Goal: Task Accomplishment & Management: Manage account settings

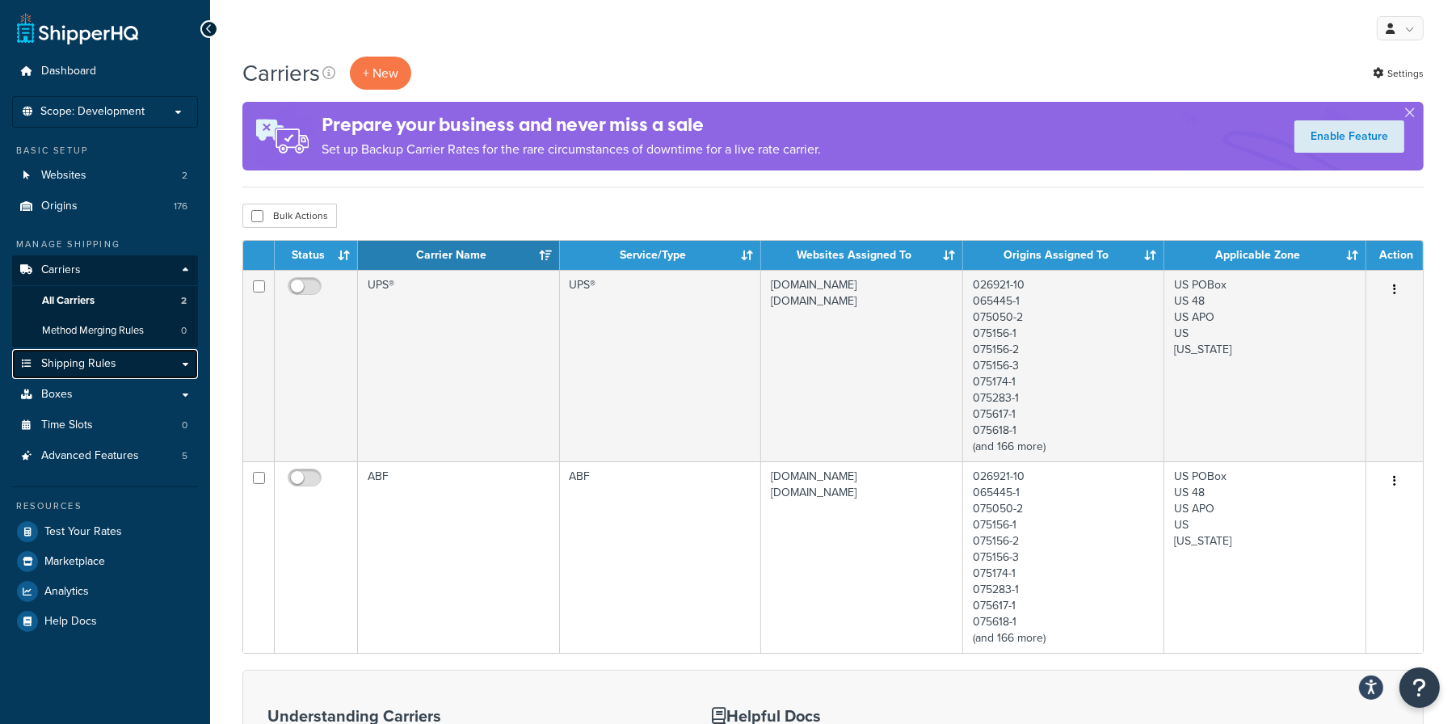
click at [99, 364] on span "Shipping Rules" at bounding box center [78, 364] width 75 height 14
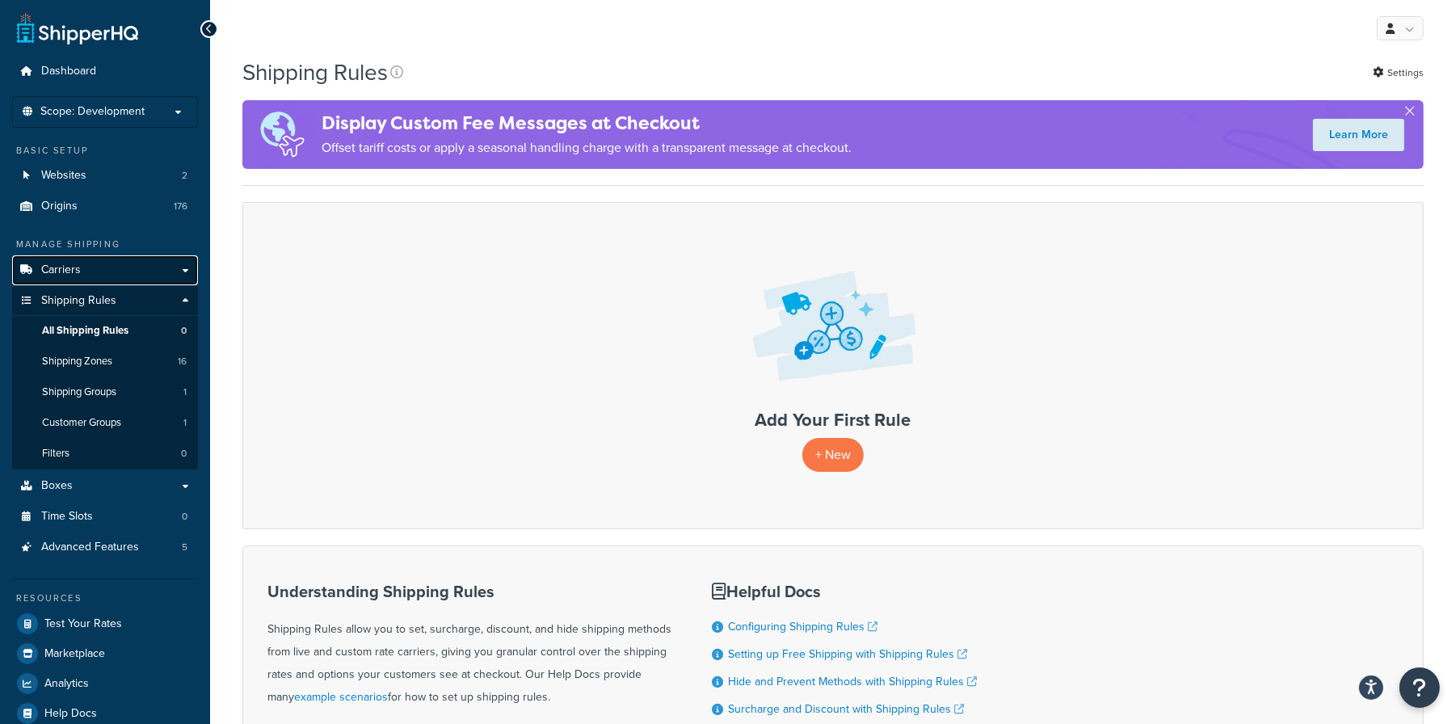
click at [75, 267] on span "Carriers" at bounding box center [61, 270] width 40 height 14
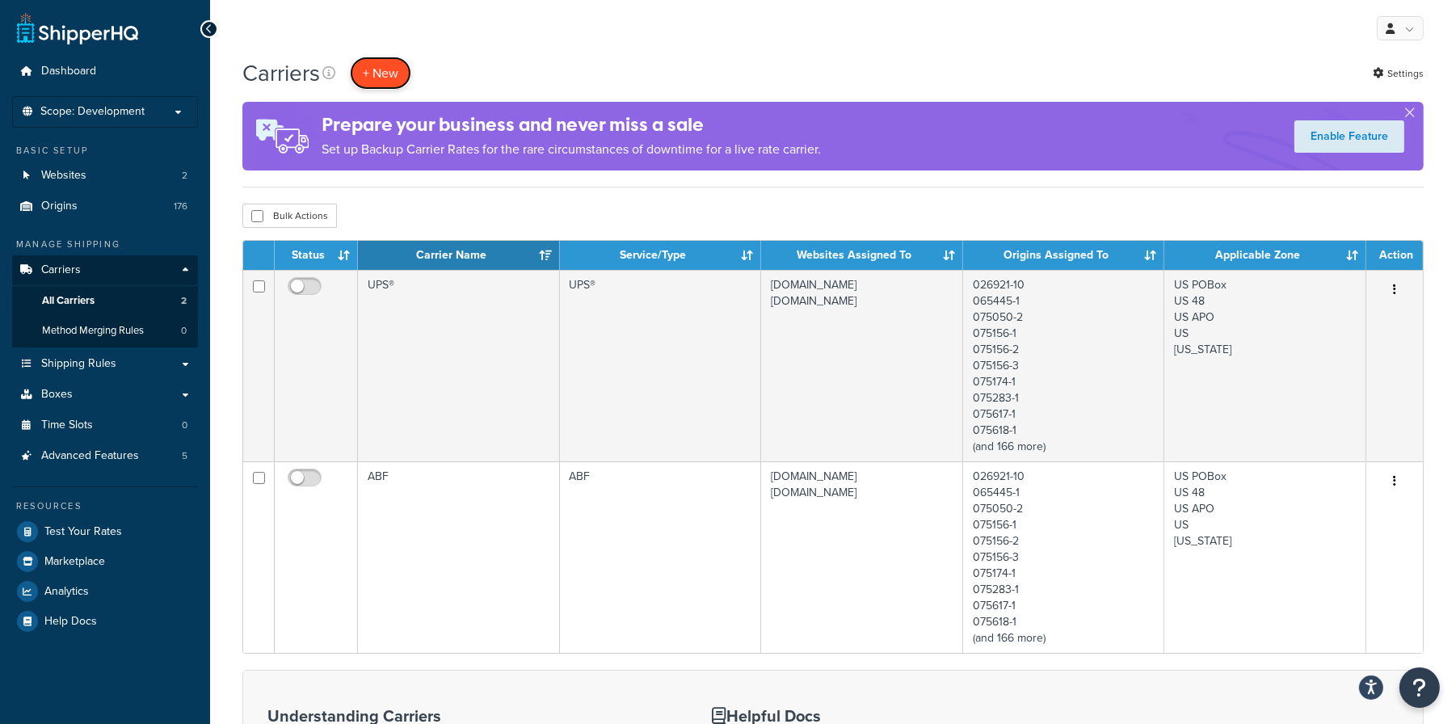
click at [388, 70] on button "+ New" at bounding box center [380, 73] width 61 height 33
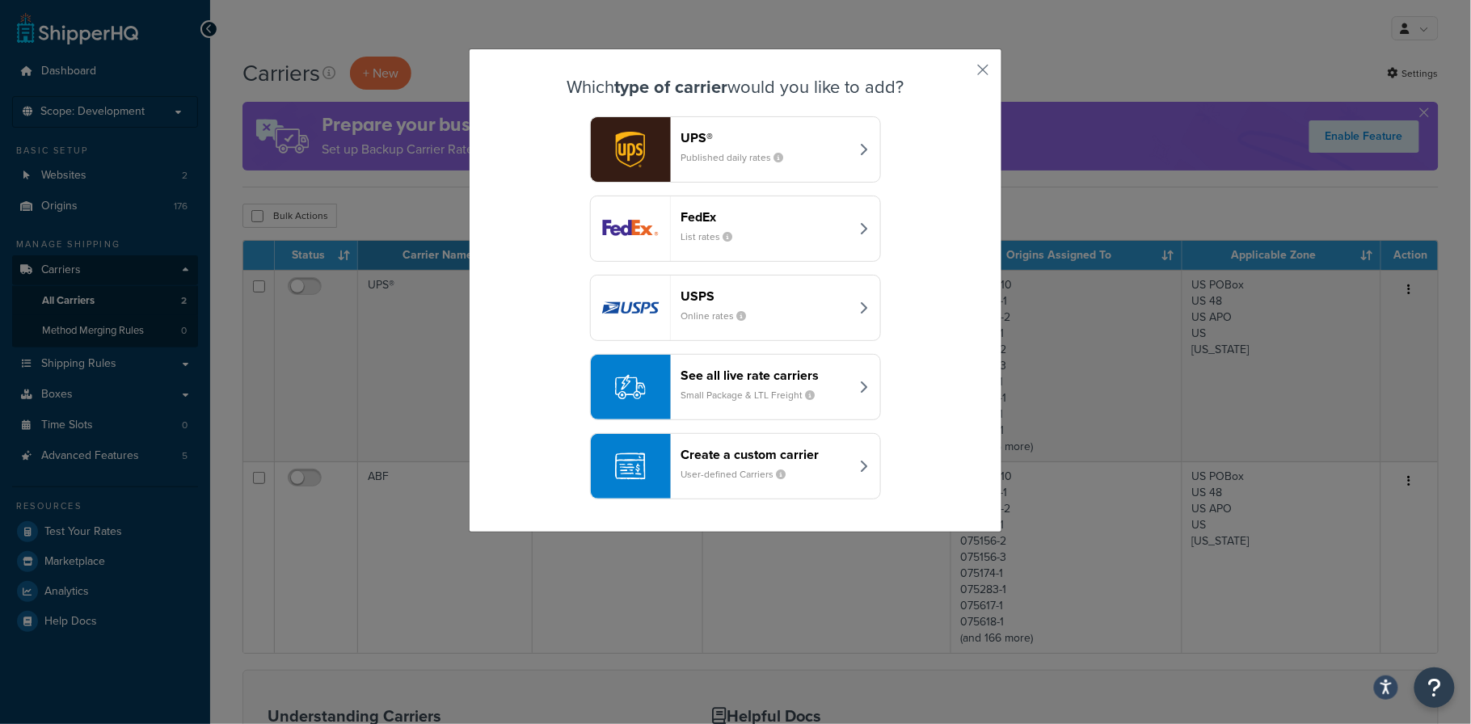
click at [737, 385] on div "See all live rate carriers Small Package & LTL Freight" at bounding box center [764, 387] width 169 height 39
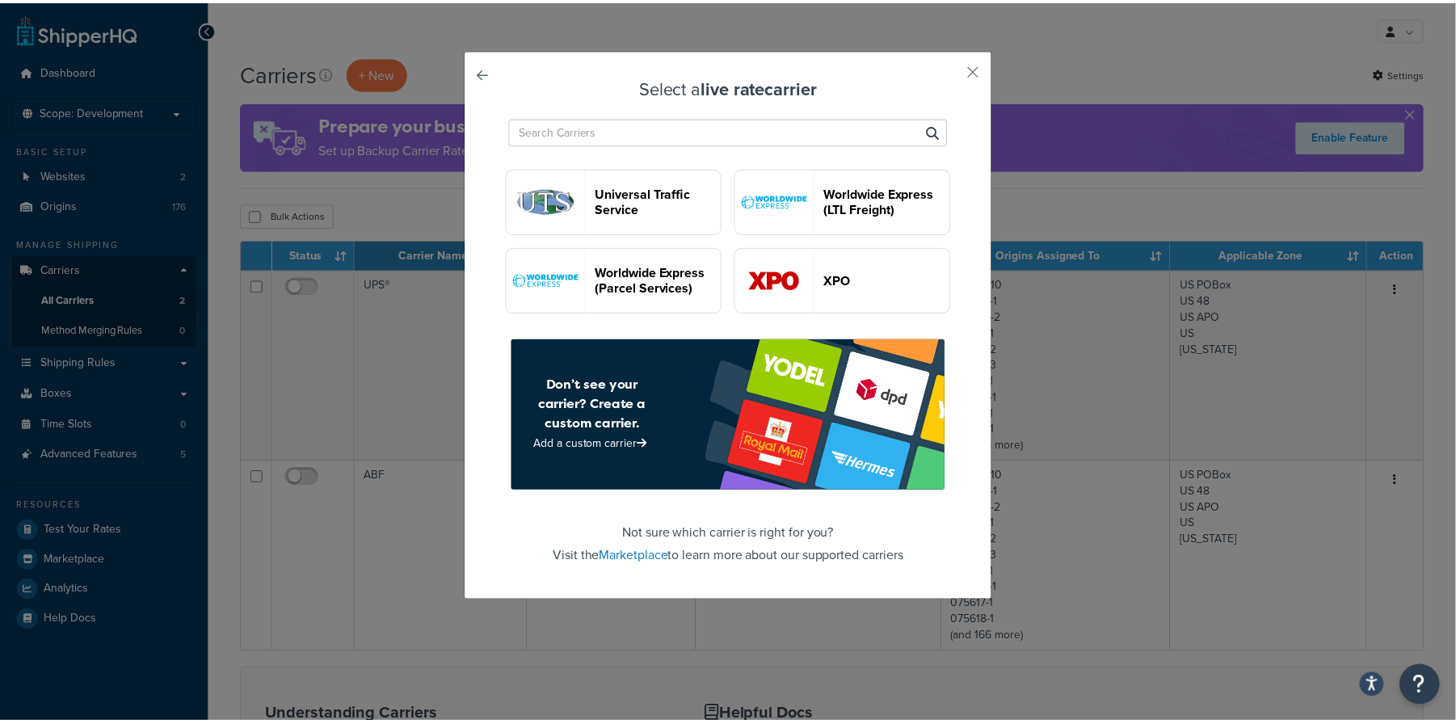
scroll to position [4028, 0]
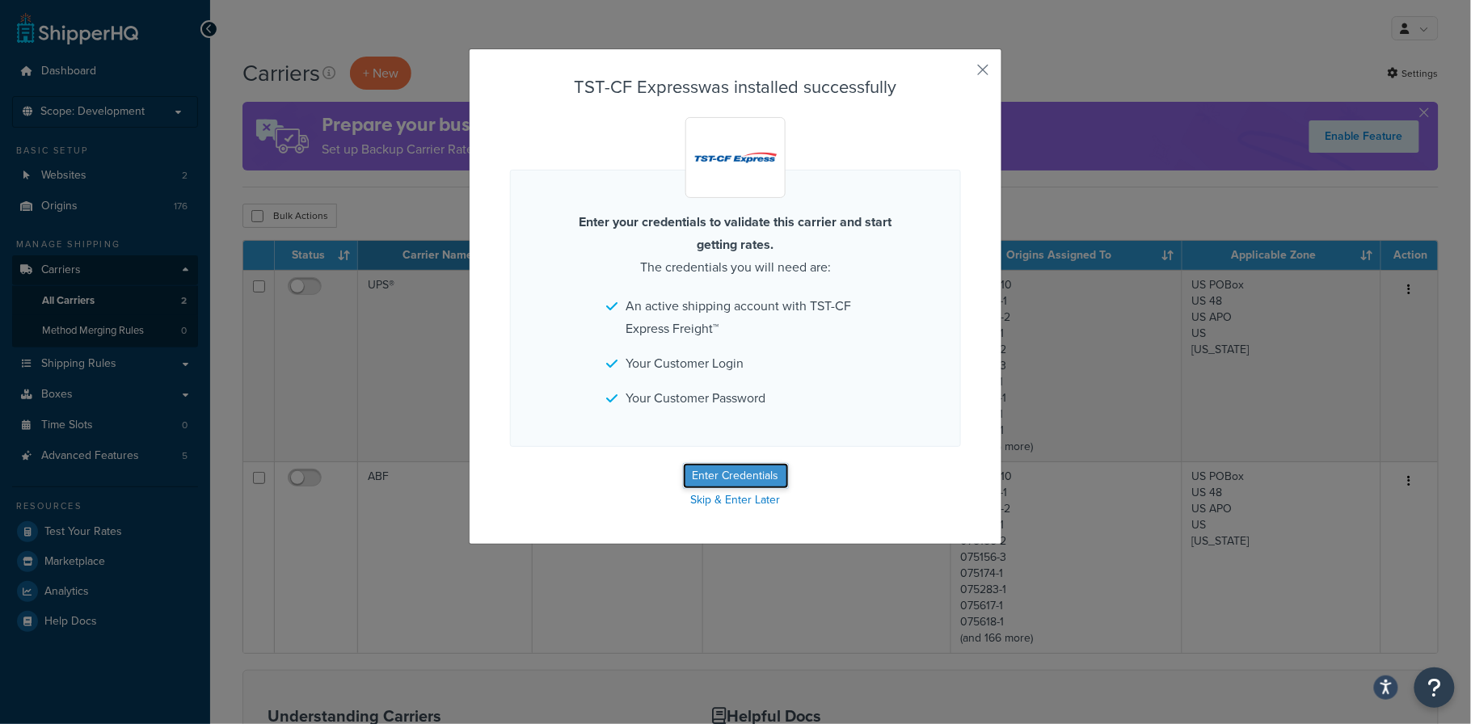
click at [750, 478] on button "Enter Credentials" at bounding box center [736, 476] width 106 height 26
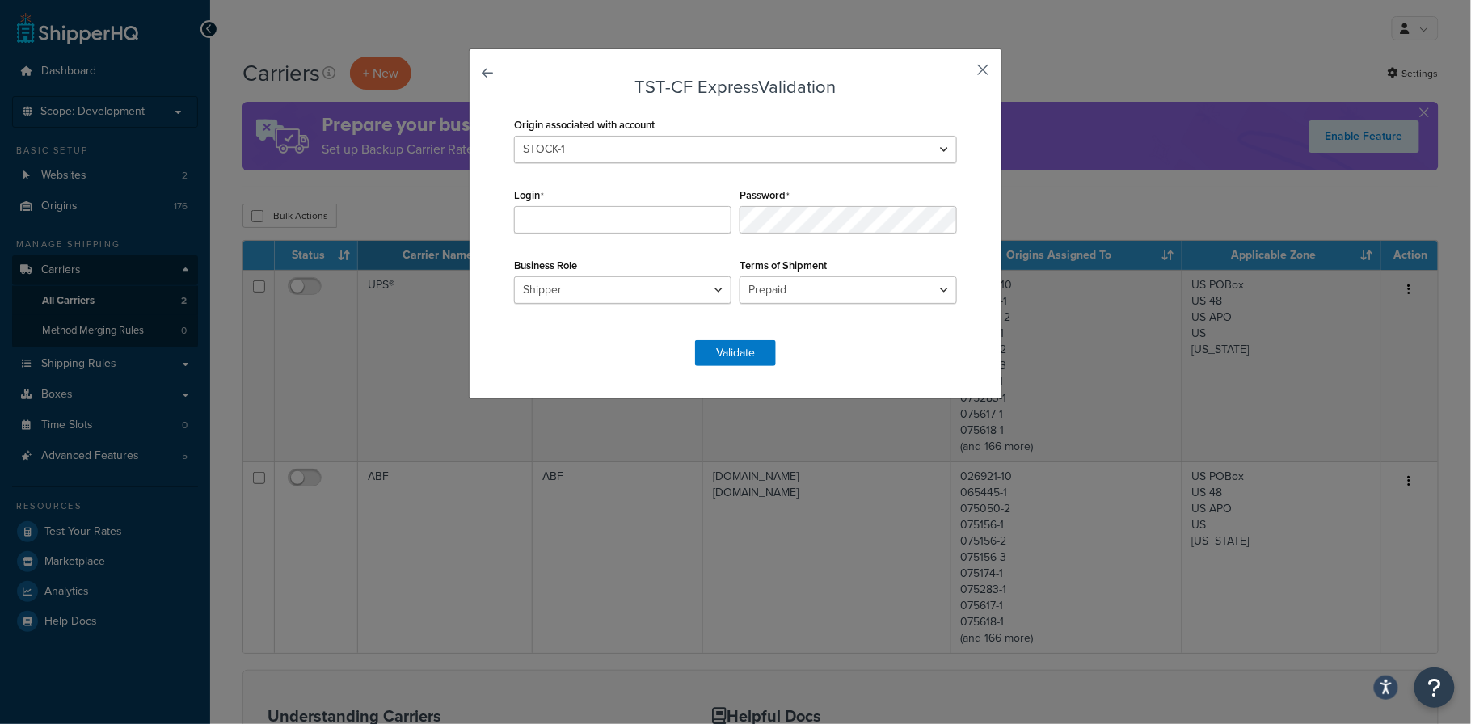
click at [961, 74] on button "button" at bounding box center [959, 76] width 4 height 4
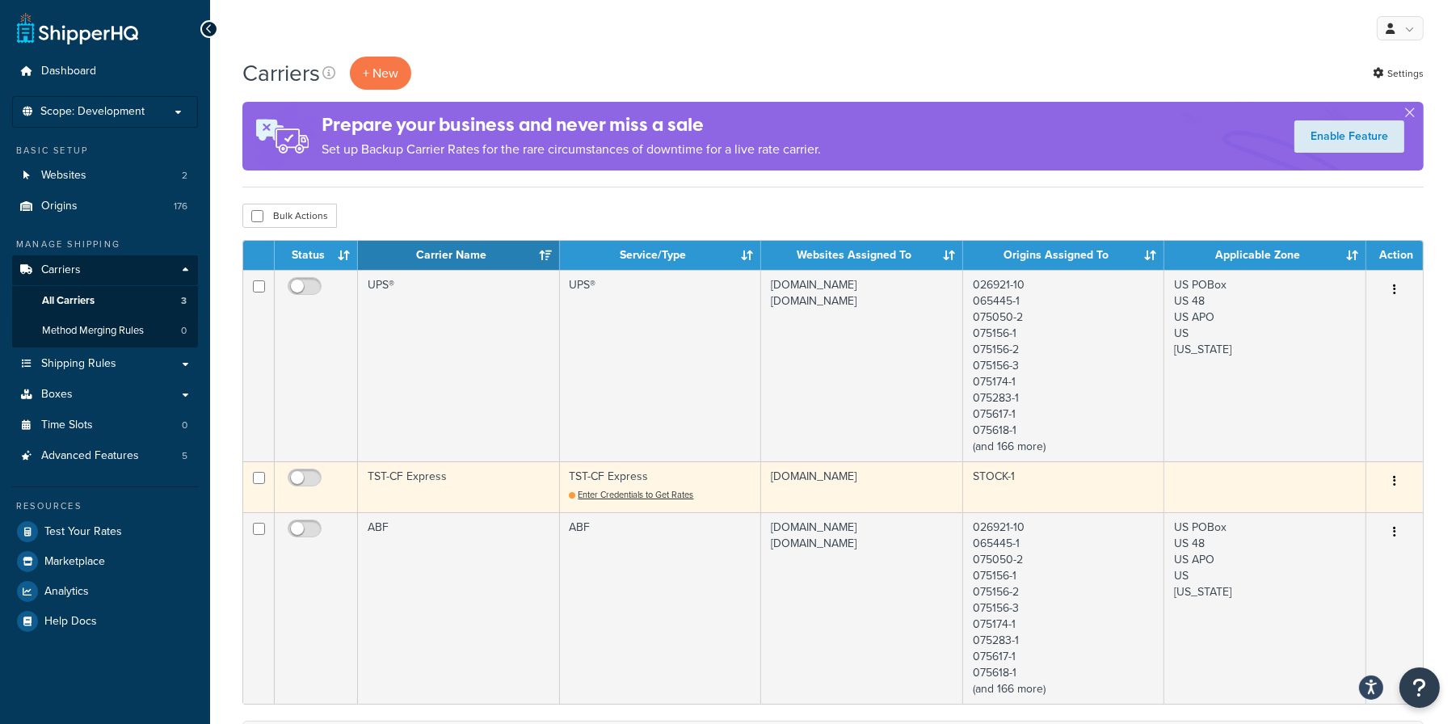
click at [1398, 485] on button "button" at bounding box center [1395, 482] width 23 height 26
click at [1310, 579] on link "Delete" at bounding box center [1330, 580] width 128 height 33
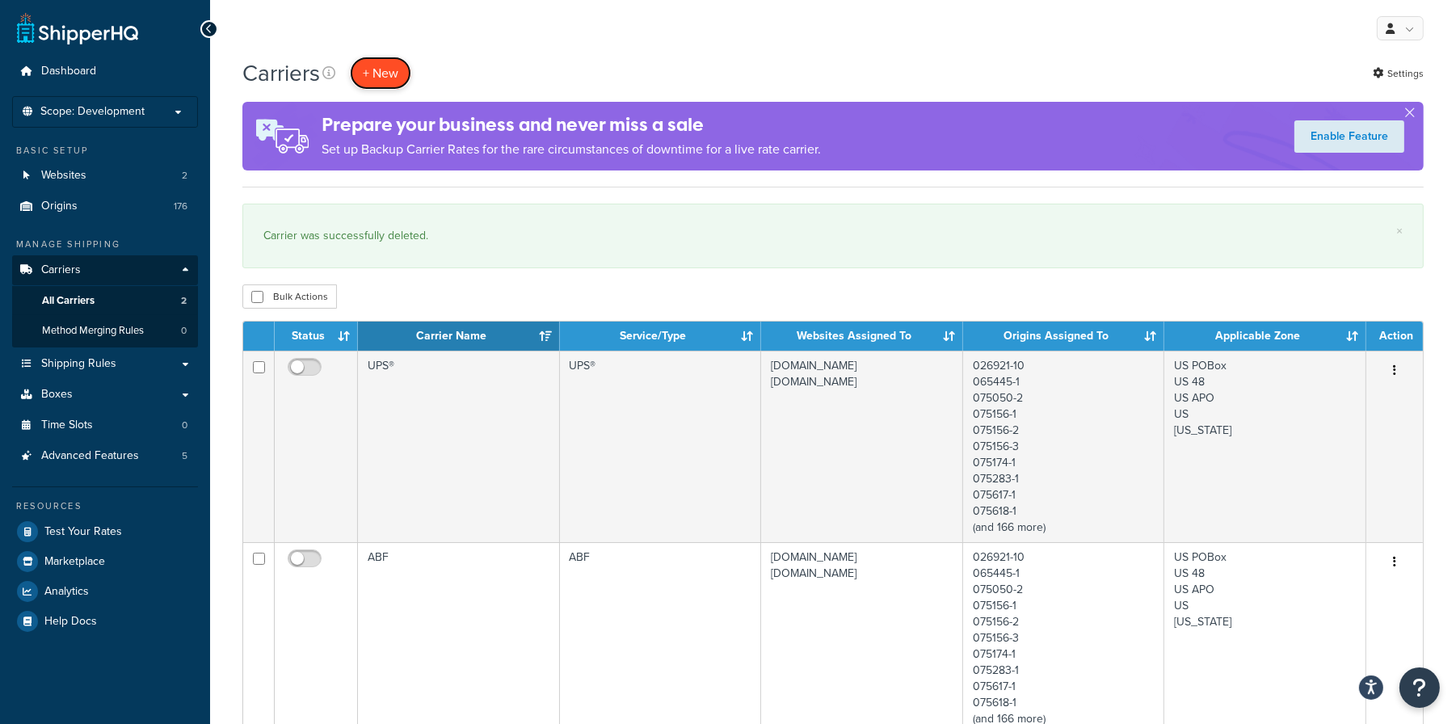
click at [389, 72] on button "+ New" at bounding box center [380, 73] width 61 height 33
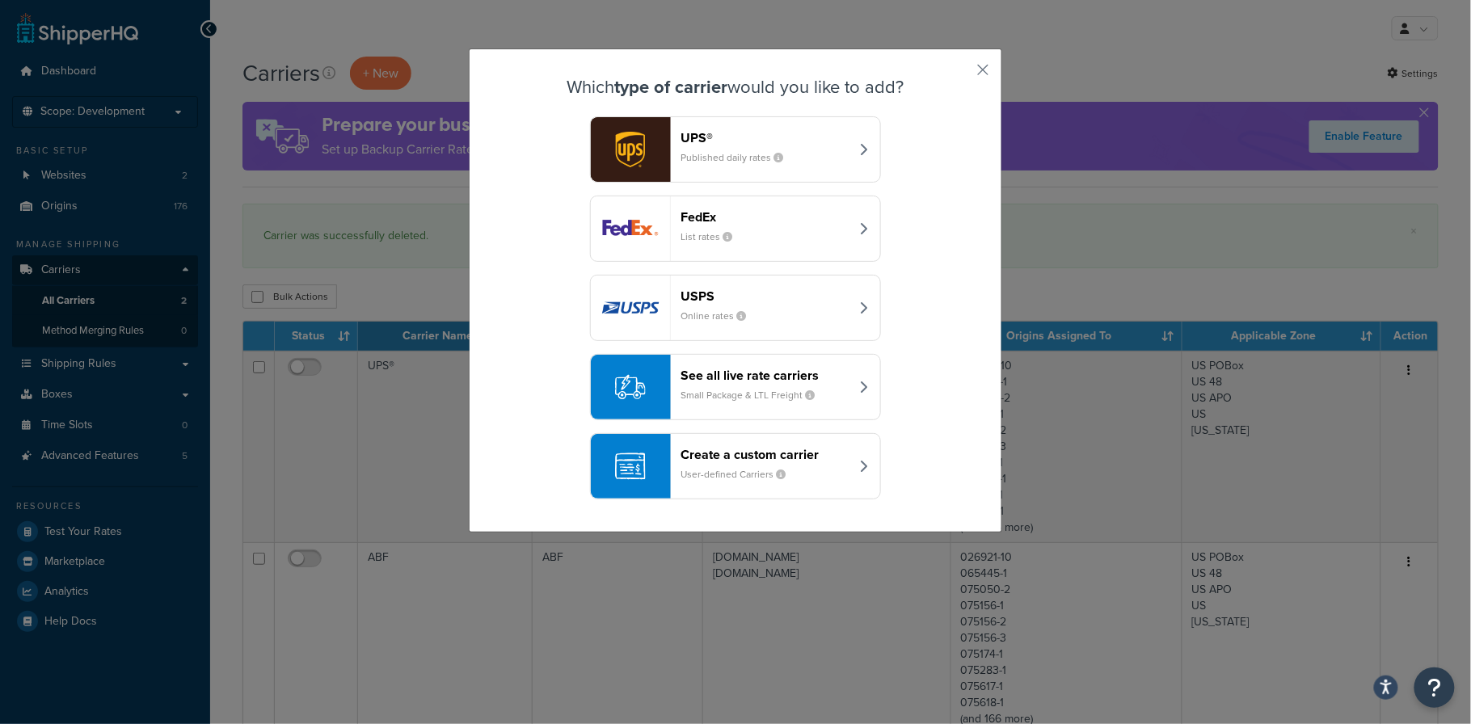
click at [731, 385] on div "See all live rate carriers Small Package & LTL Freight" at bounding box center [764, 387] width 169 height 39
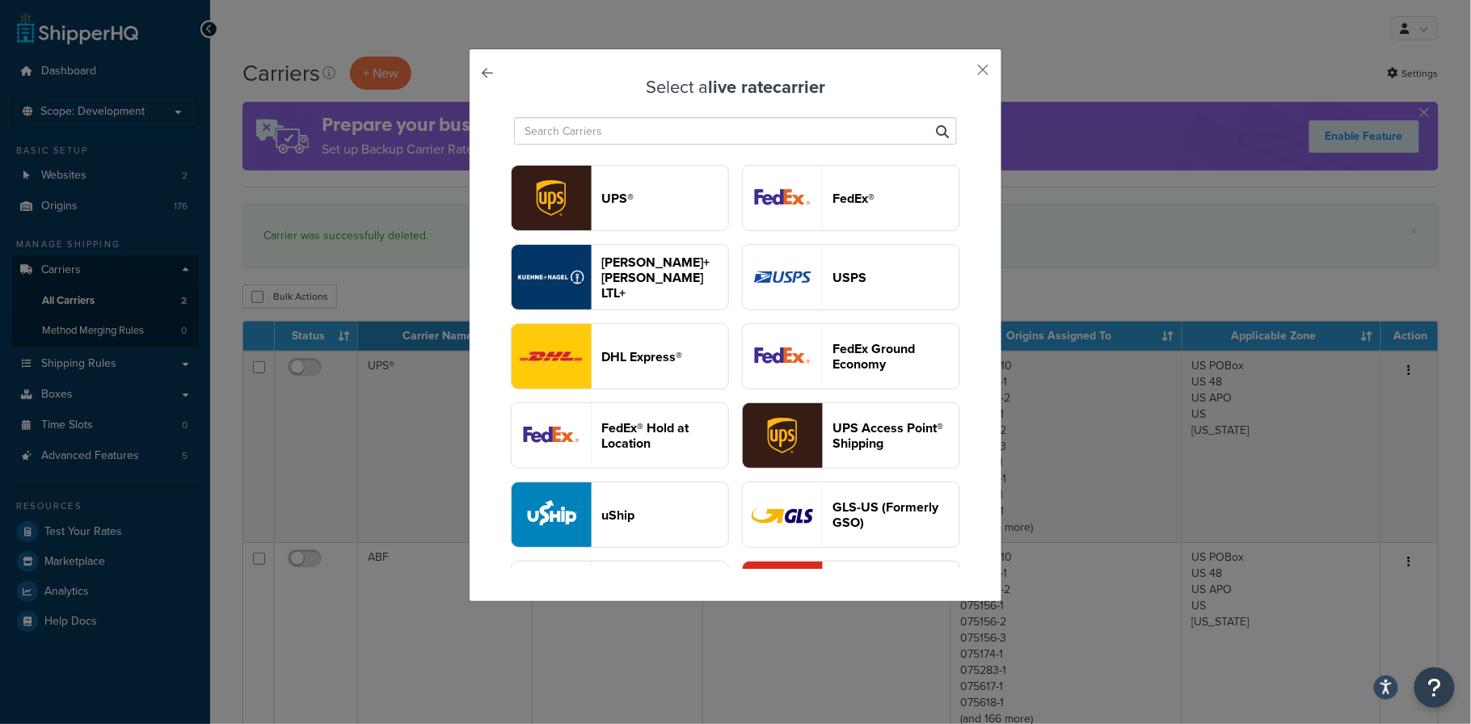
scroll to position [159, 0]
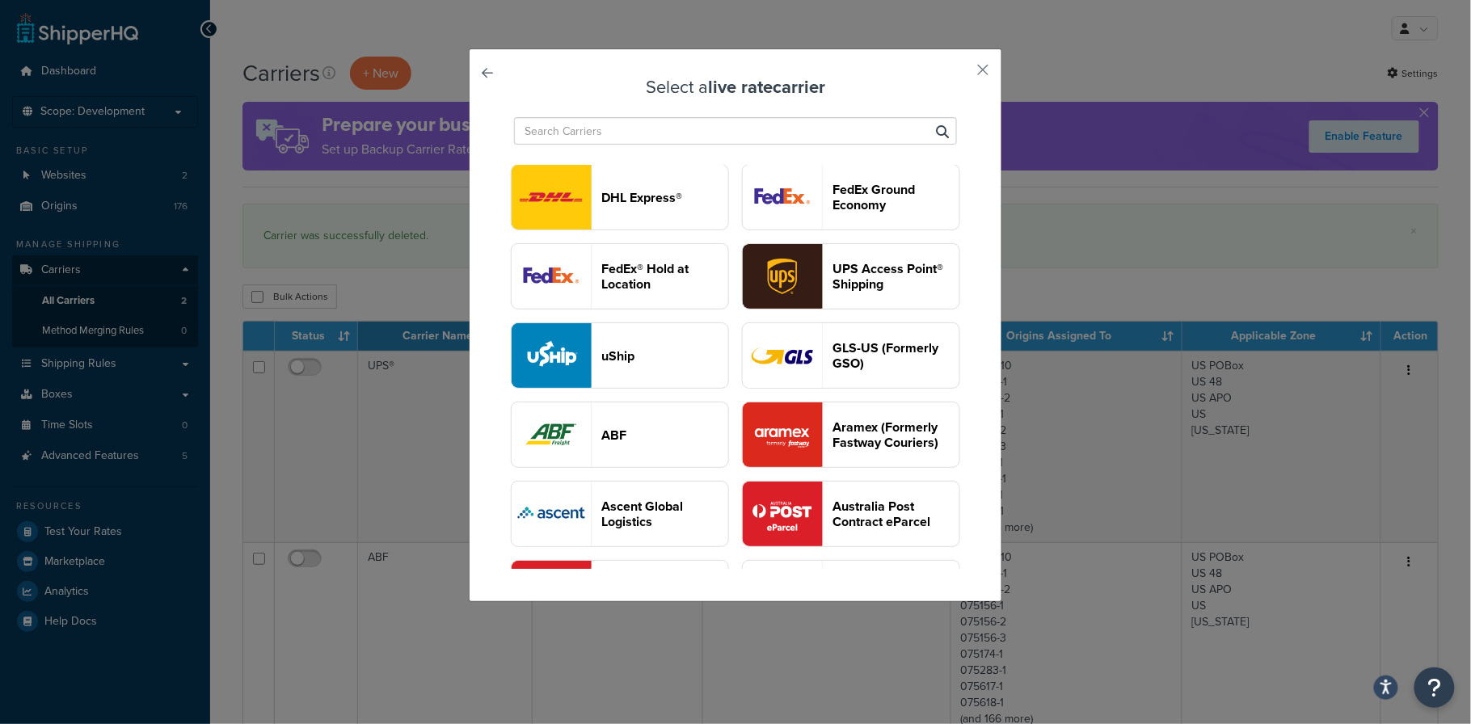
click at [718, 137] on input "text" at bounding box center [735, 130] width 443 height 27
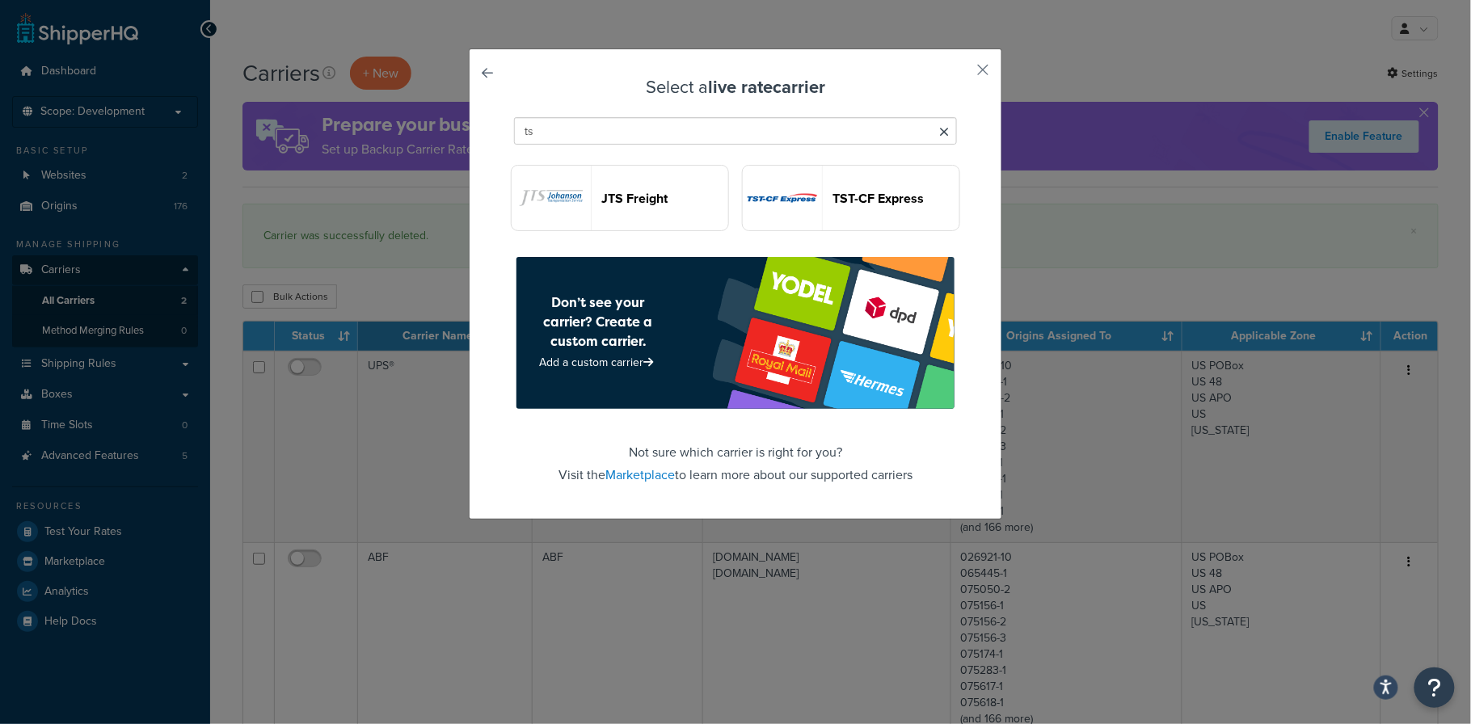
scroll to position [0, 0]
type input "t"
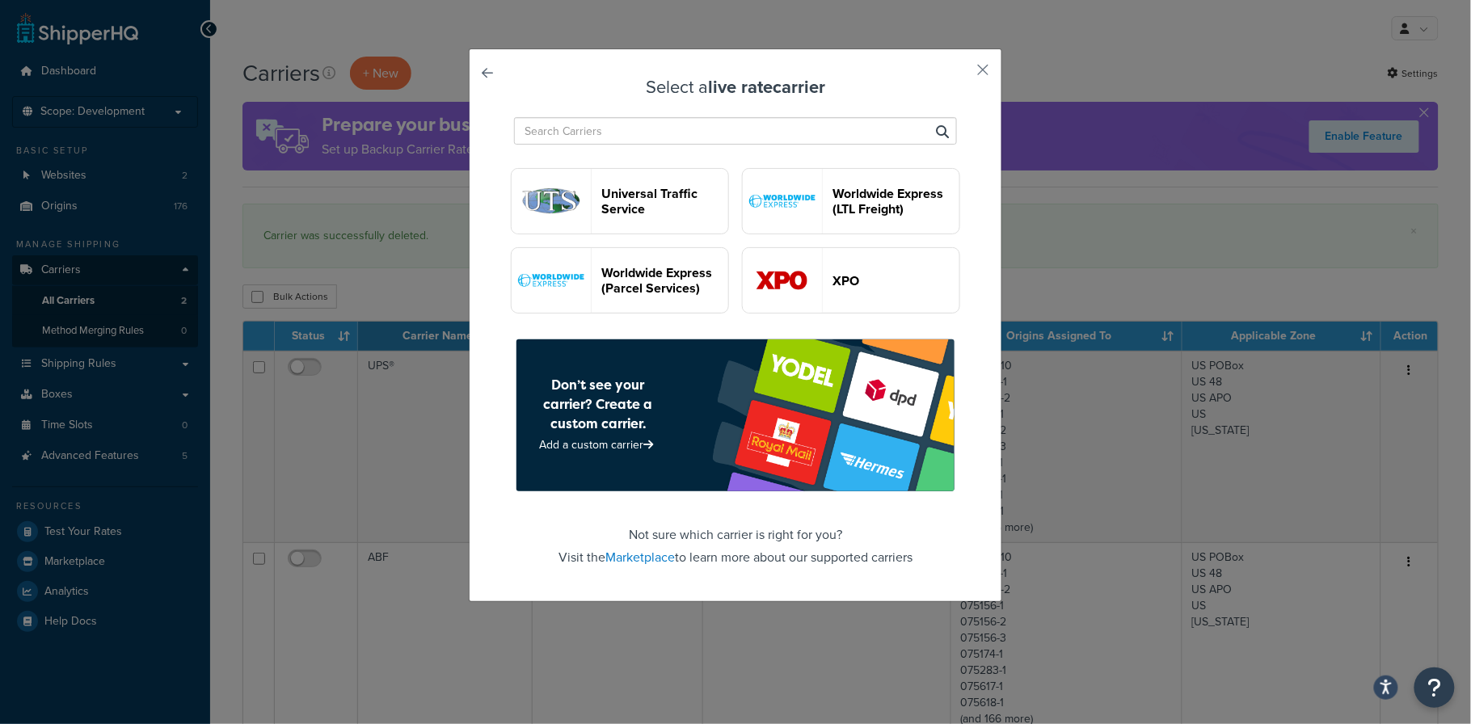
scroll to position [3652, 0]
click at [853, 66] on div "Select a live rate carrier UPS® FedEx® Kuehne+Nagel LTL+ USPS DHL Express® FedE…" at bounding box center [735, 325] width 533 height 554
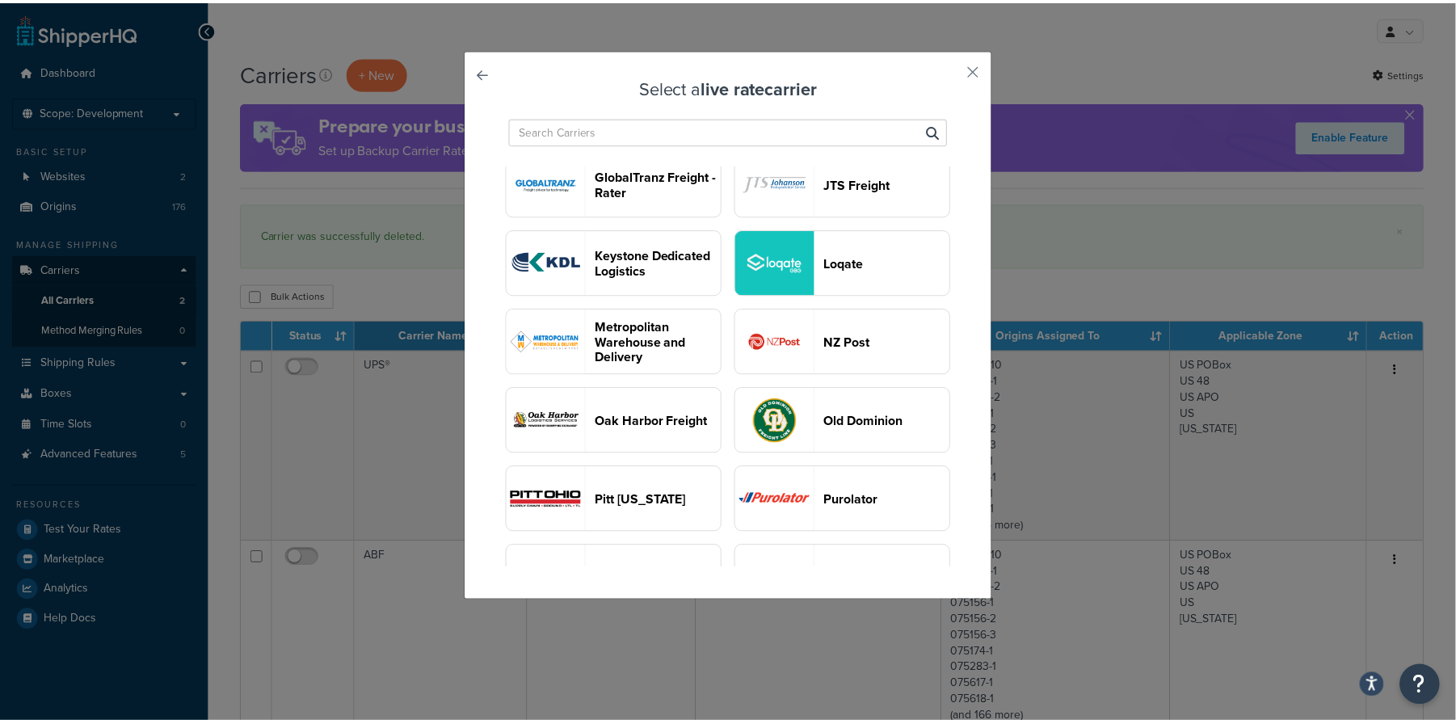
scroll to position [1156, 0]
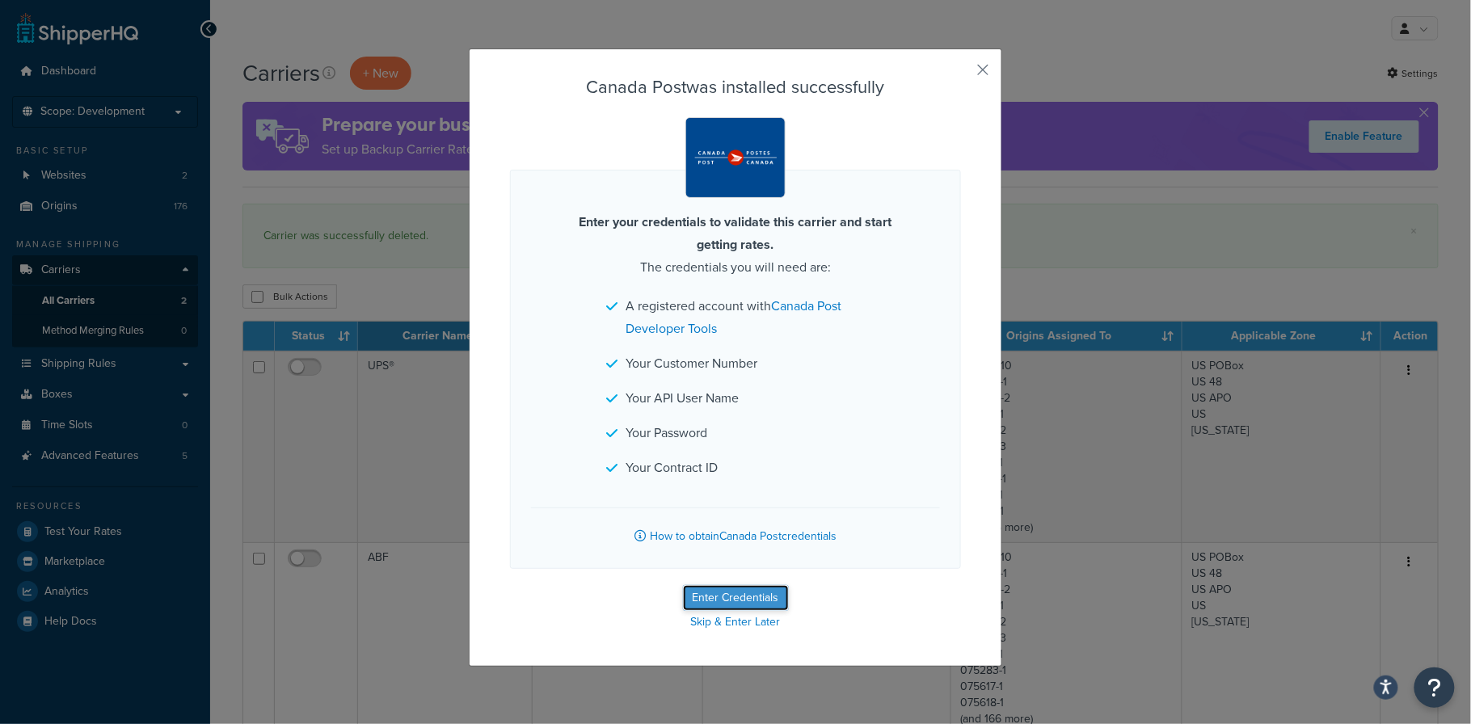
click at [726, 595] on button "Enter Credentials" at bounding box center [736, 598] width 106 height 26
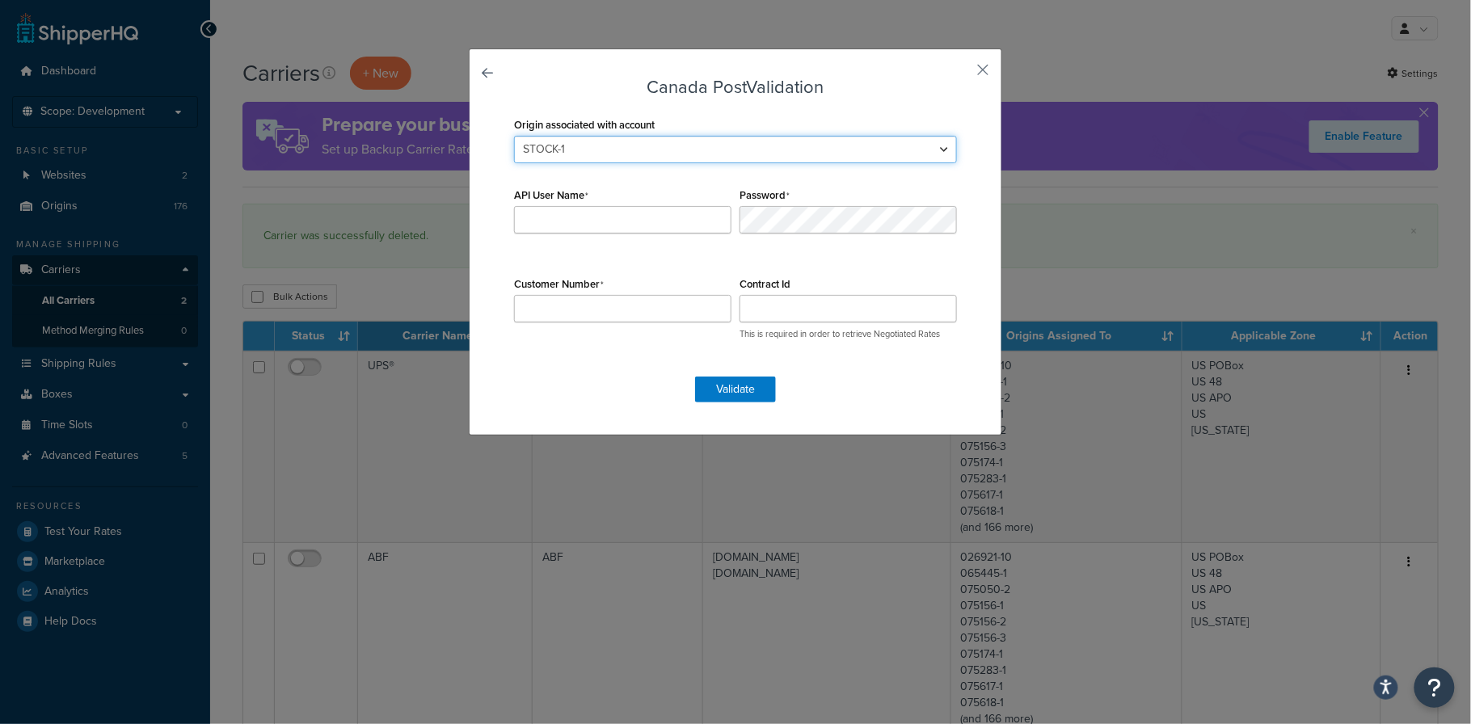
click at [938, 152] on select "STOCK-1 STOCK-20" at bounding box center [735, 149] width 443 height 27
select select "169200"
click at [514, 136] on select "STOCK-1 STOCK-20" at bounding box center [735, 149] width 443 height 27
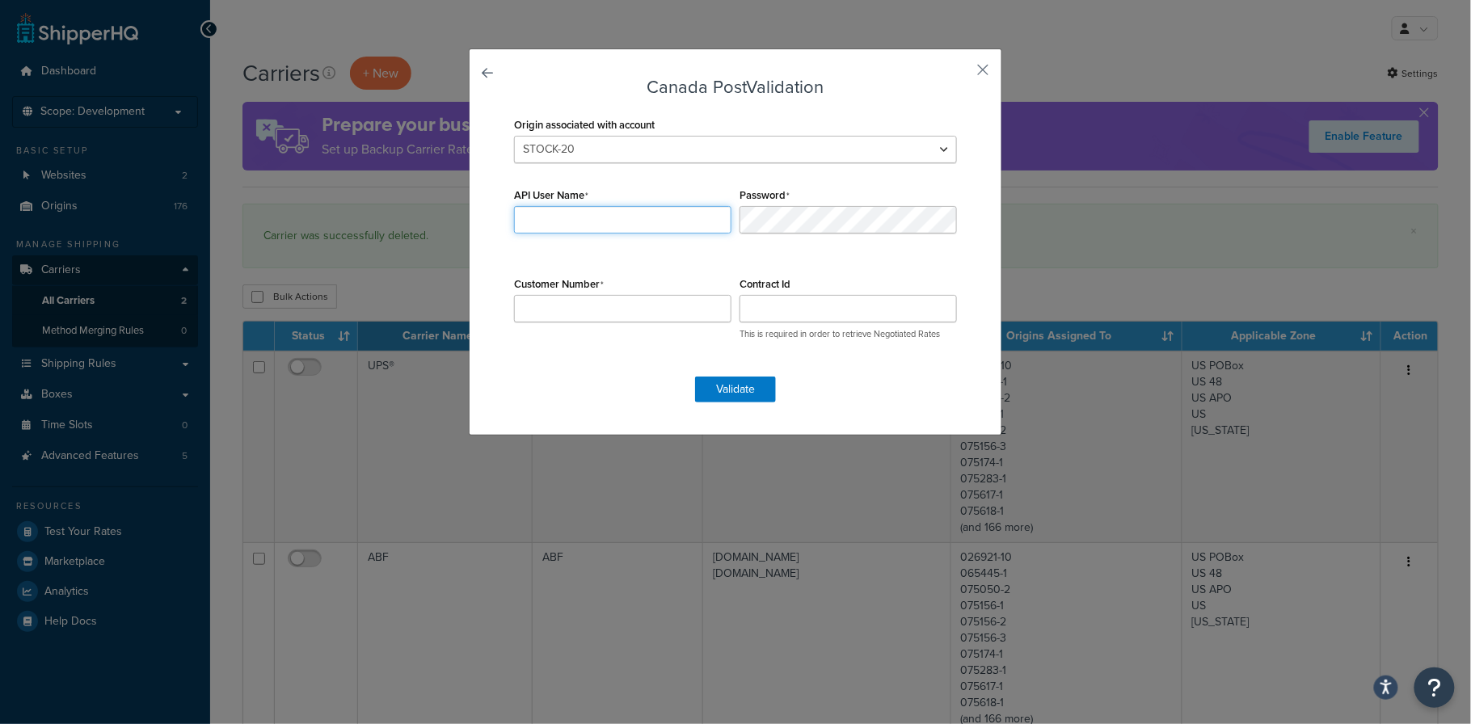
click at [617, 225] on input "API User Name" at bounding box center [622, 219] width 217 height 27
click at [546, 226] on input "API User Name" at bounding box center [622, 219] width 217 height 27
paste input "d393191301db8a81"
type input "d393191301db8a81"
click at [568, 314] on input "Customer Number" at bounding box center [622, 308] width 217 height 27
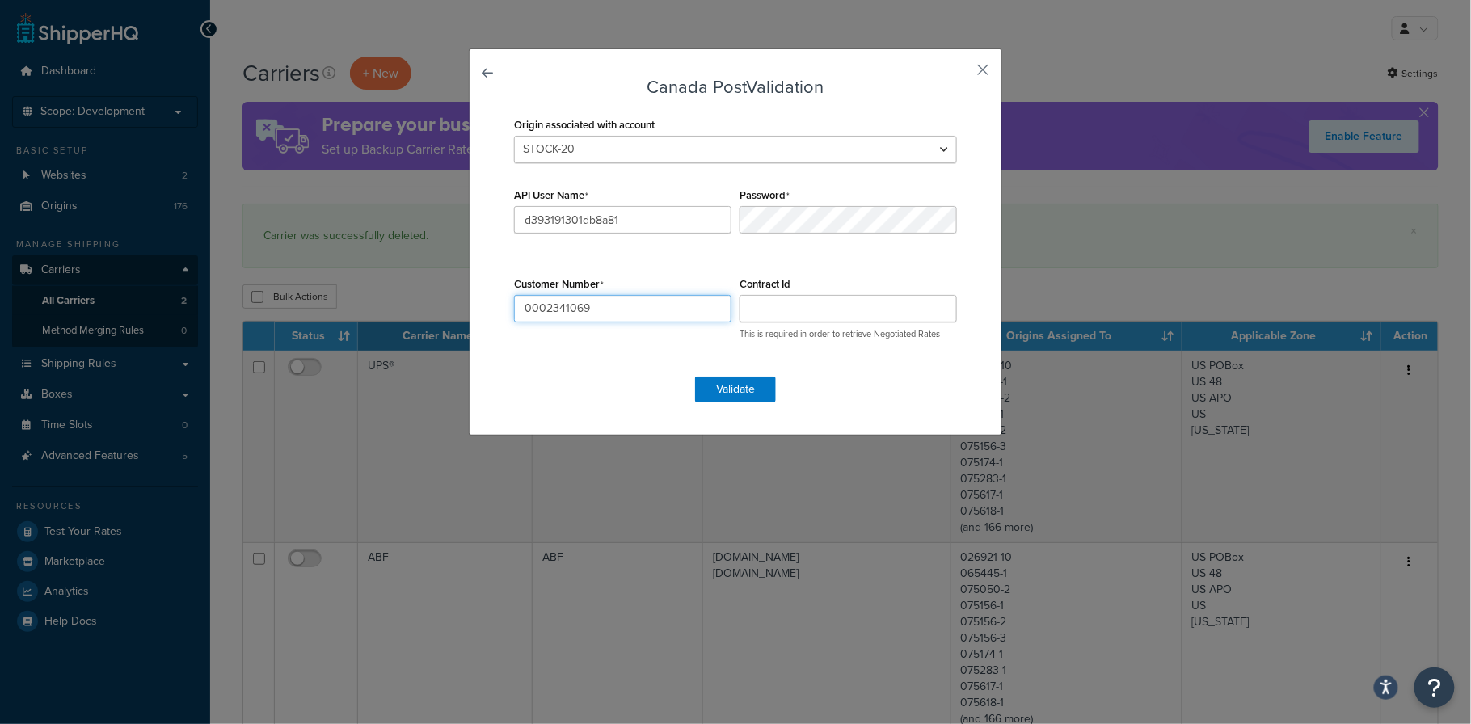
type input "0002341069"
click at [771, 318] on input "Contract Id" at bounding box center [847, 308] width 217 height 27
paste input "40063935"
type input "40063935"
click at [728, 389] on button "Validate" at bounding box center [735, 390] width 81 height 26
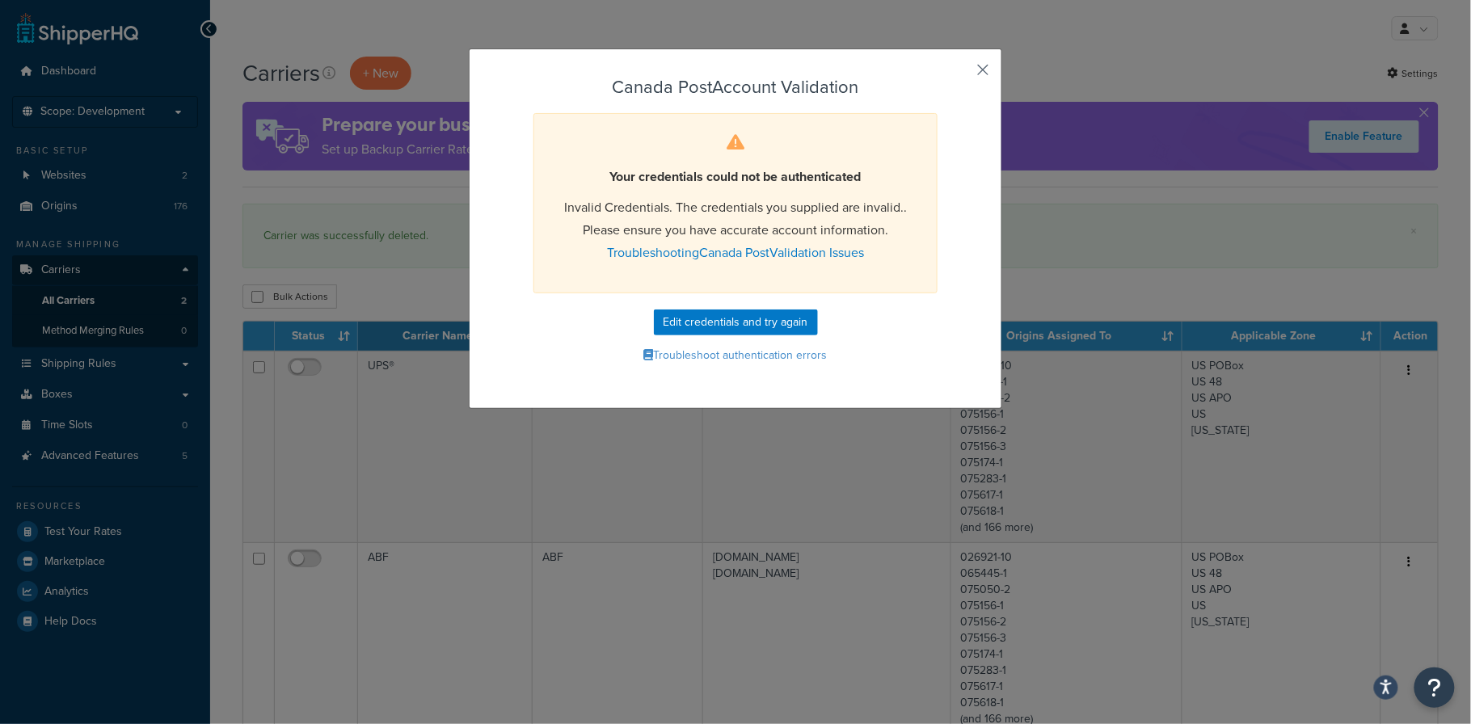
click at [961, 74] on button "button" at bounding box center [959, 76] width 4 height 4
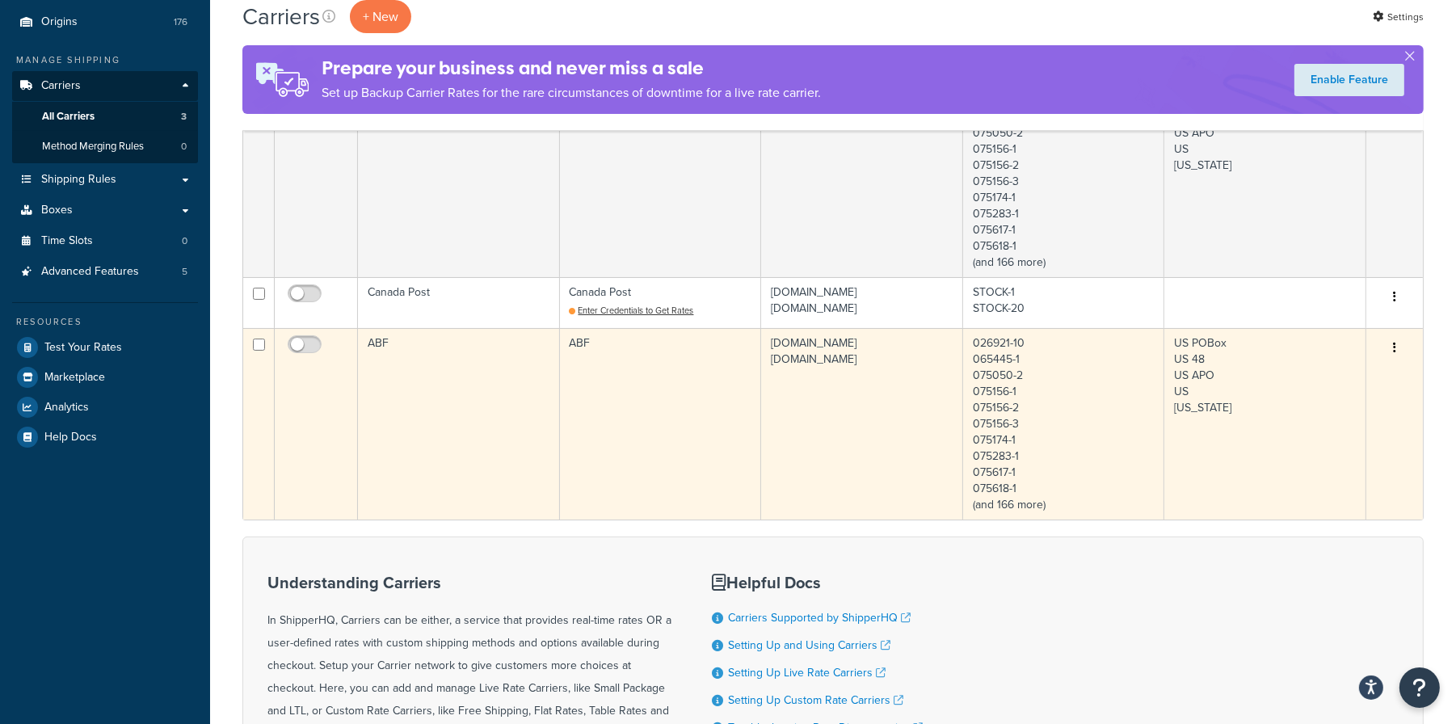
scroll to position [134, 0]
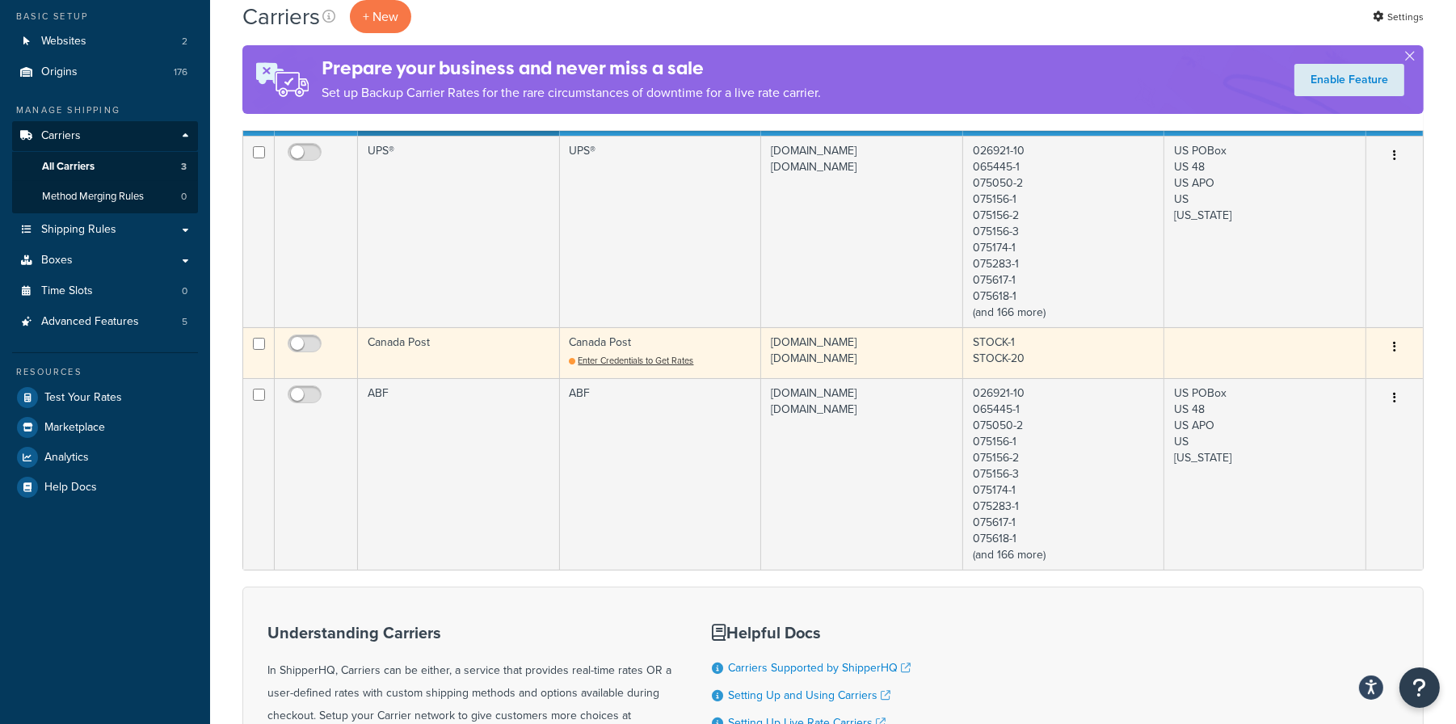
click at [499, 359] on td "Canada Post" at bounding box center [459, 352] width 202 height 51
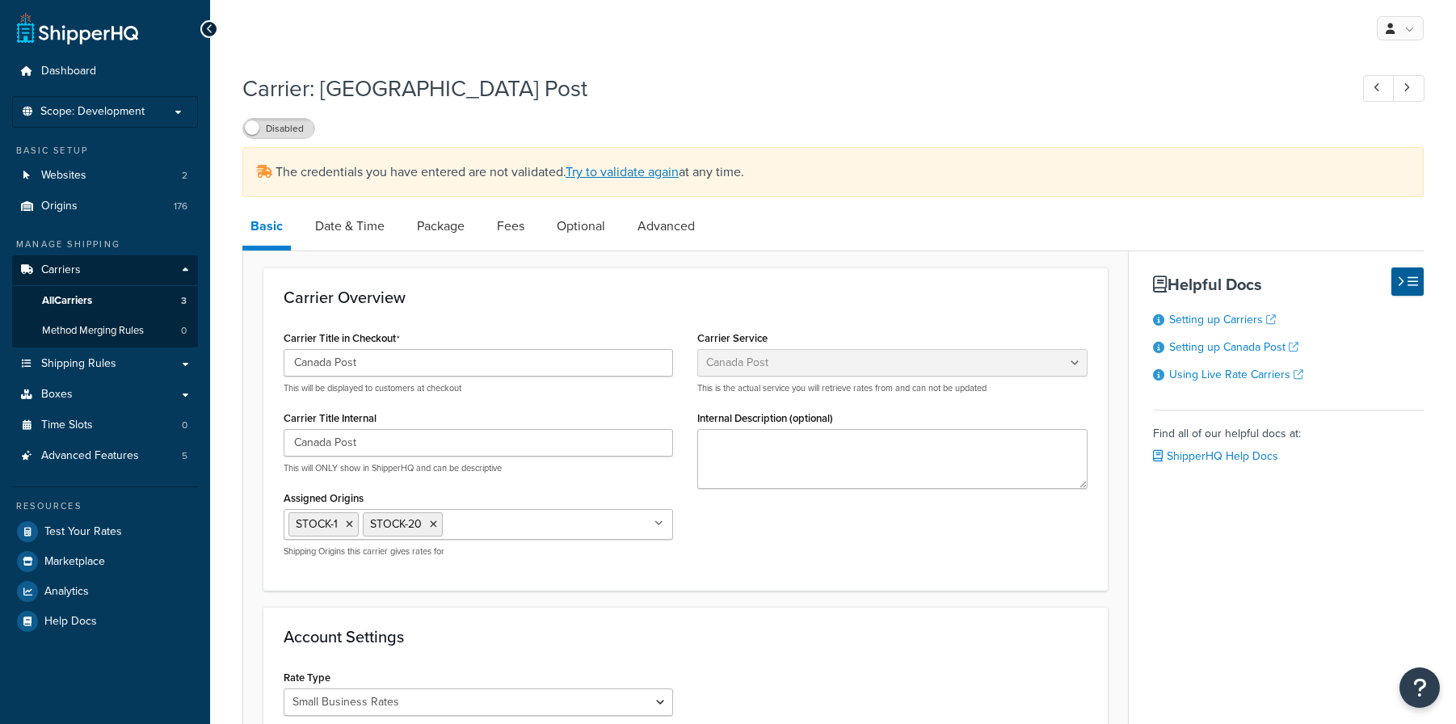
select select "canadaPost"
click at [647, 174] on link "Try to validate again" at bounding box center [622, 171] width 113 height 19
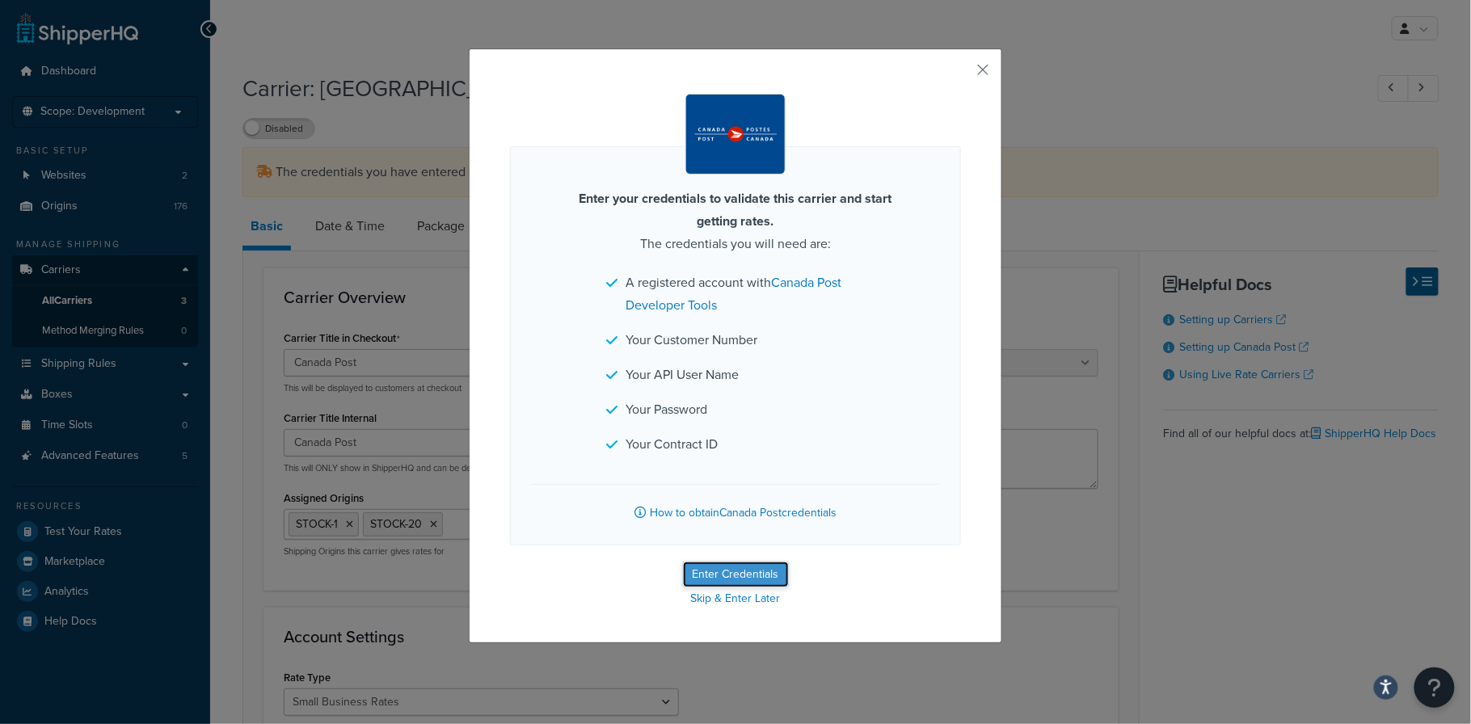
click at [707, 569] on button "Enter Credentials" at bounding box center [736, 575] width 106 height 26
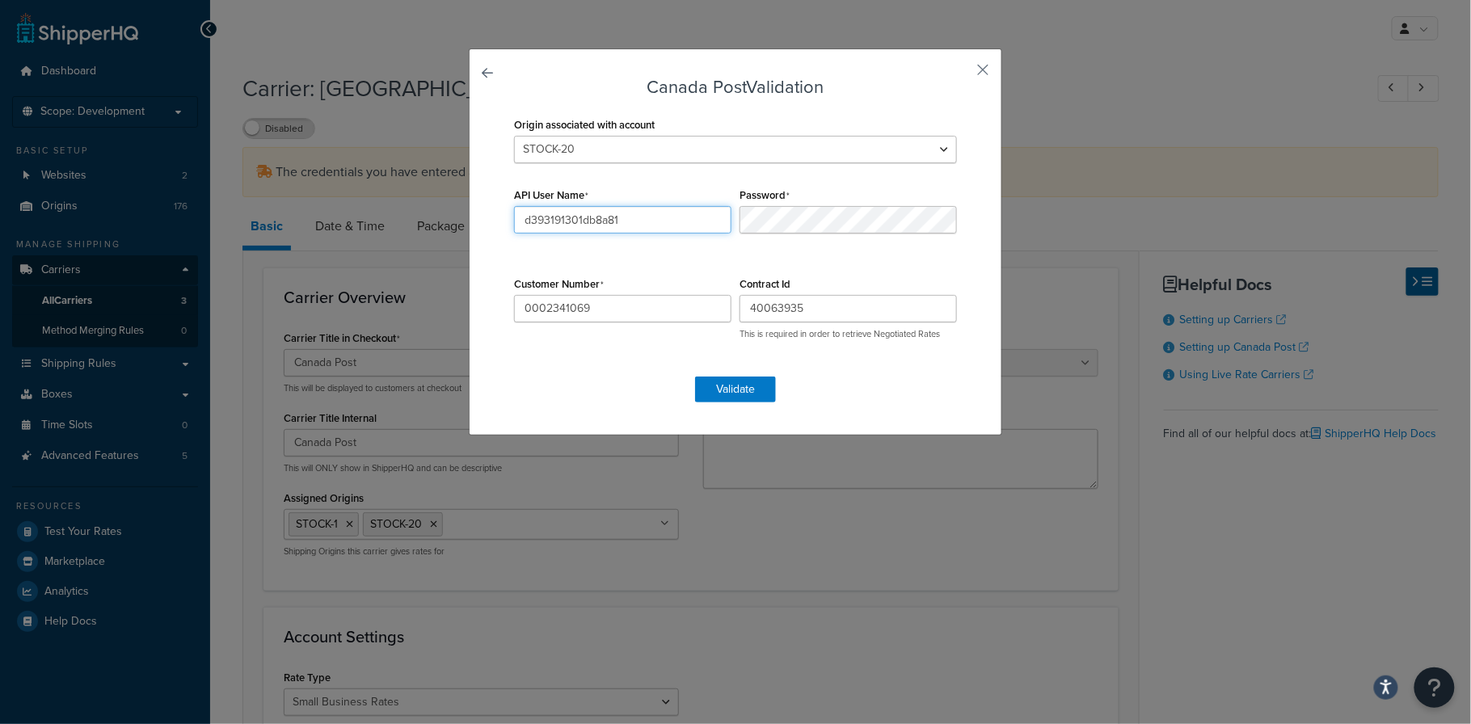
drag, startPoint x: 650, startPoint y: 217, endPoint x: 444, endPoint y: 221, distance: 205.3
click at [444, 221] on div "Canada Post Validation Origin associated with account STOCK-1 STOCK-20 API User…" at bounding box center [735, 362] width 1471 height 724
click at [961, 74] on button "button" at bounding box center [959, 76] width 4 height 4
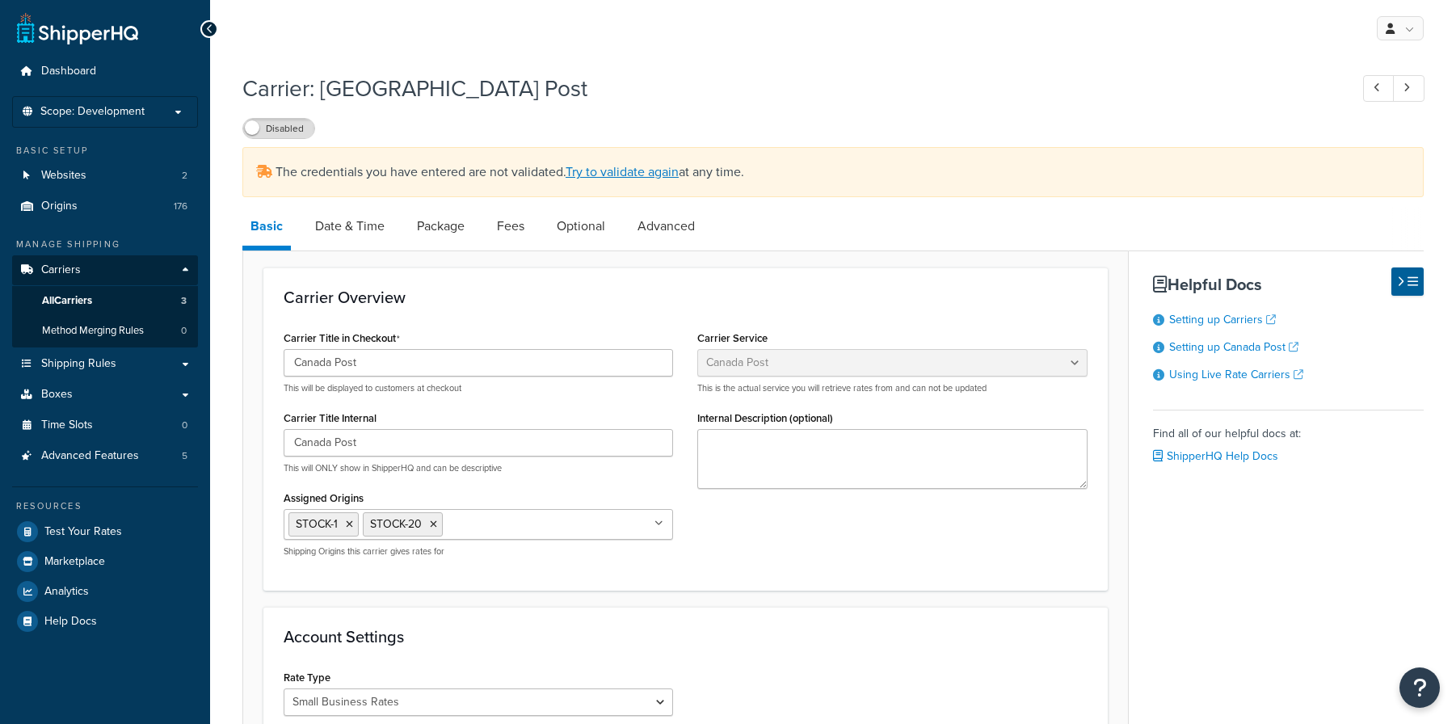
select select "canadaPost"
click at [69, 302] on span "All Carriers" at bounding box center [67, 301] width 50 height 14
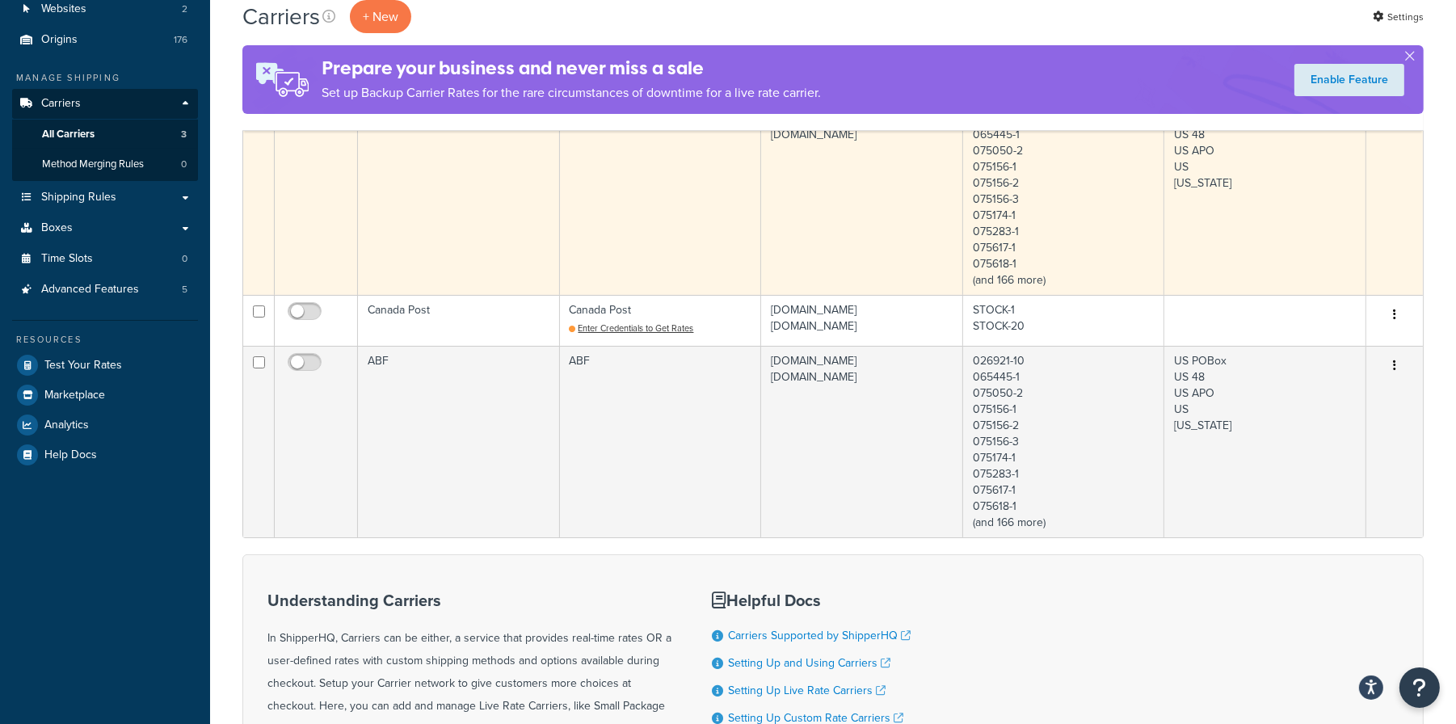
scroll to position [202, 0]
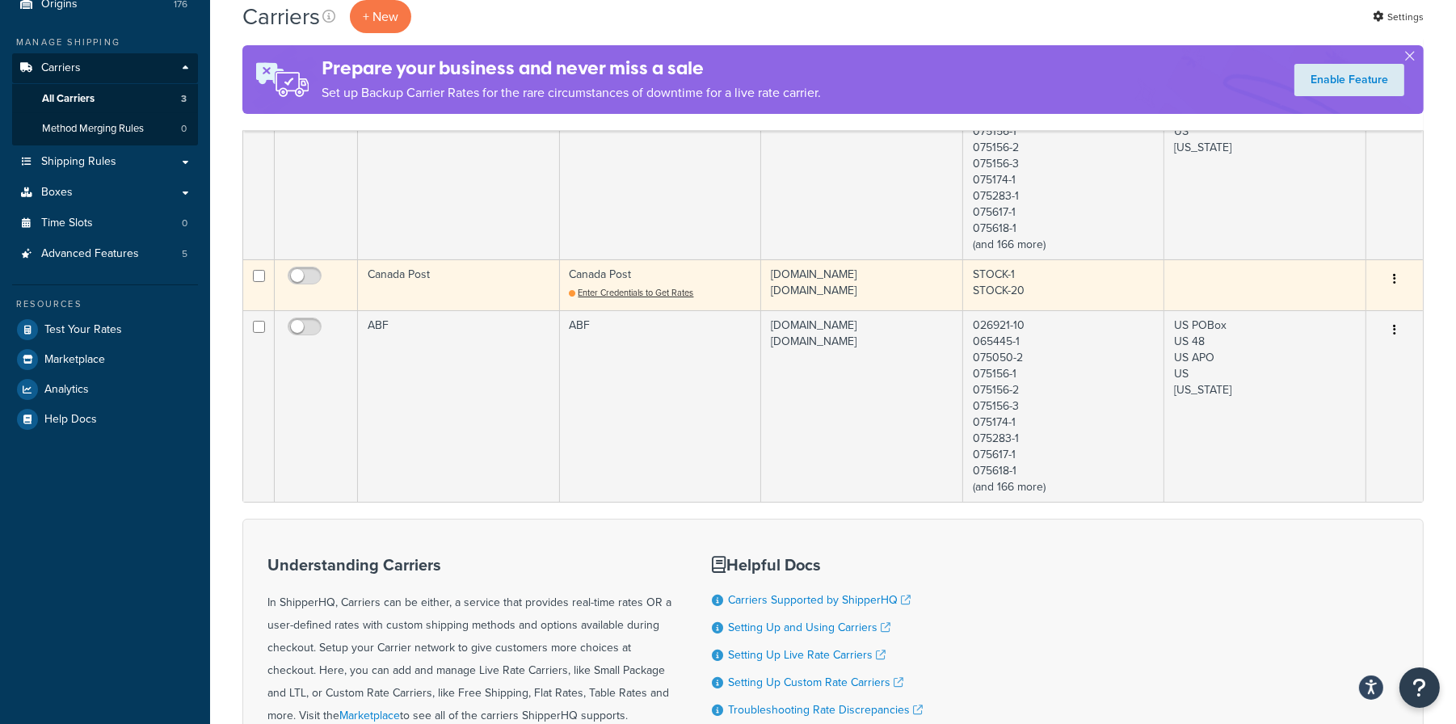
click at [1396, 280] on button "button" at bounding box center [1395, 280] width 23 height 26
click at [1316, 381] on link "Delete" at bounding box center [1330, 378] width 128 height 33
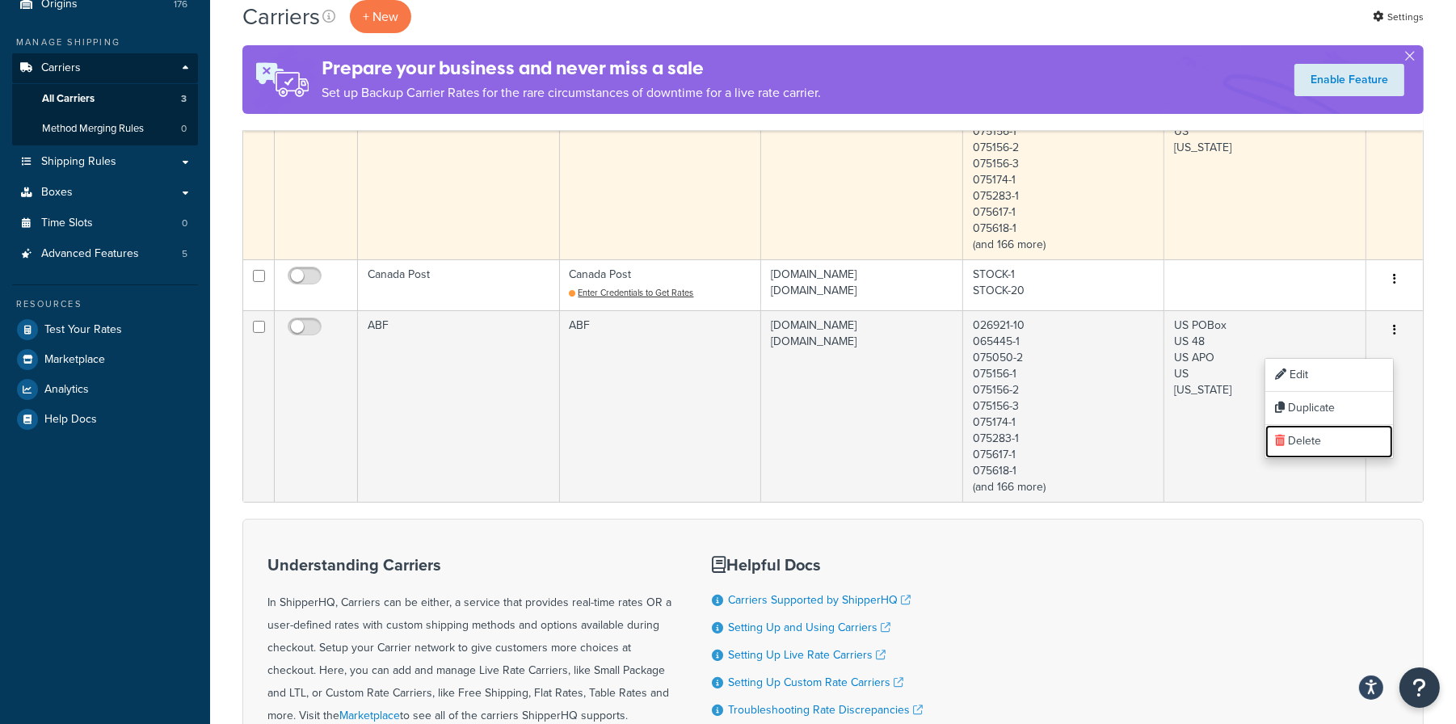
scroll to position [0, 0]
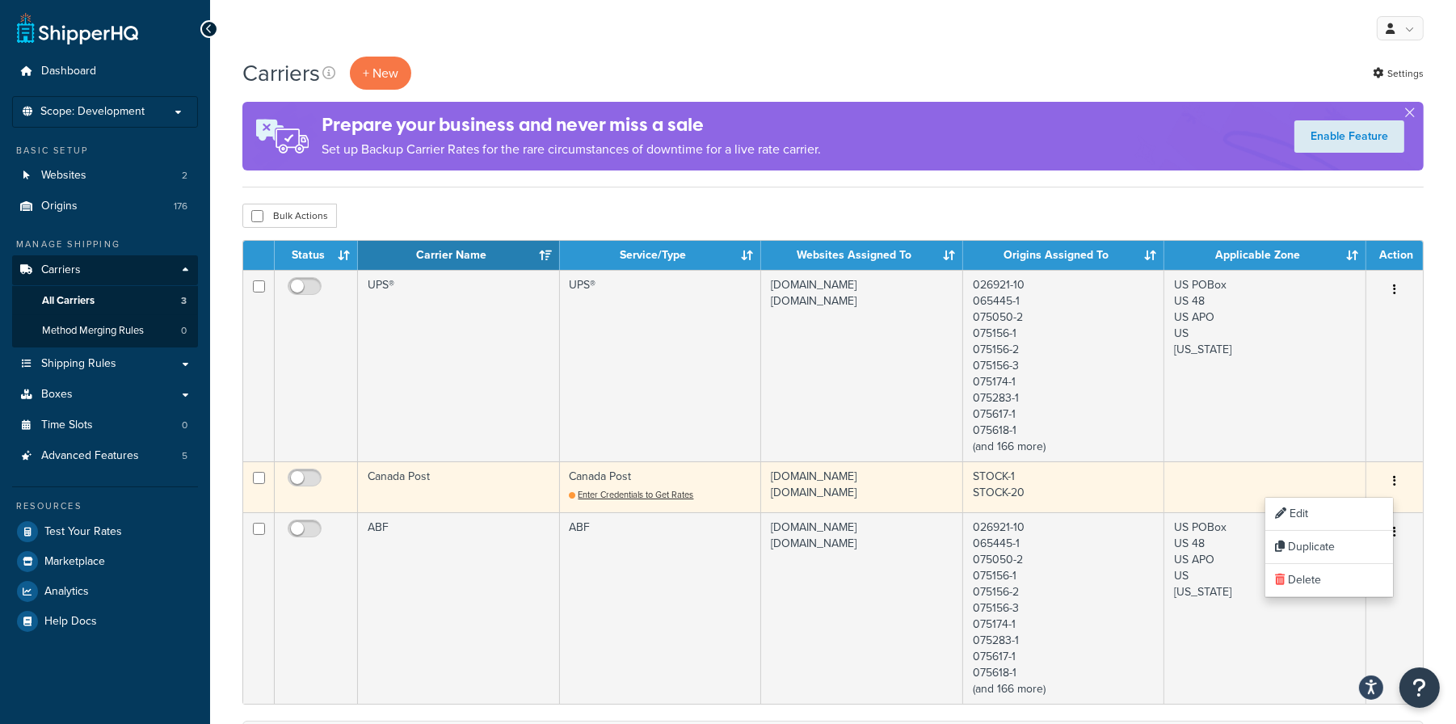
click at [1396, 483] on button "button" at bounding box center [1395, 482] width 23 height 26
click at [1300, 579] on link "Delete" at bounding box center [1330, 580] width 128 height 33
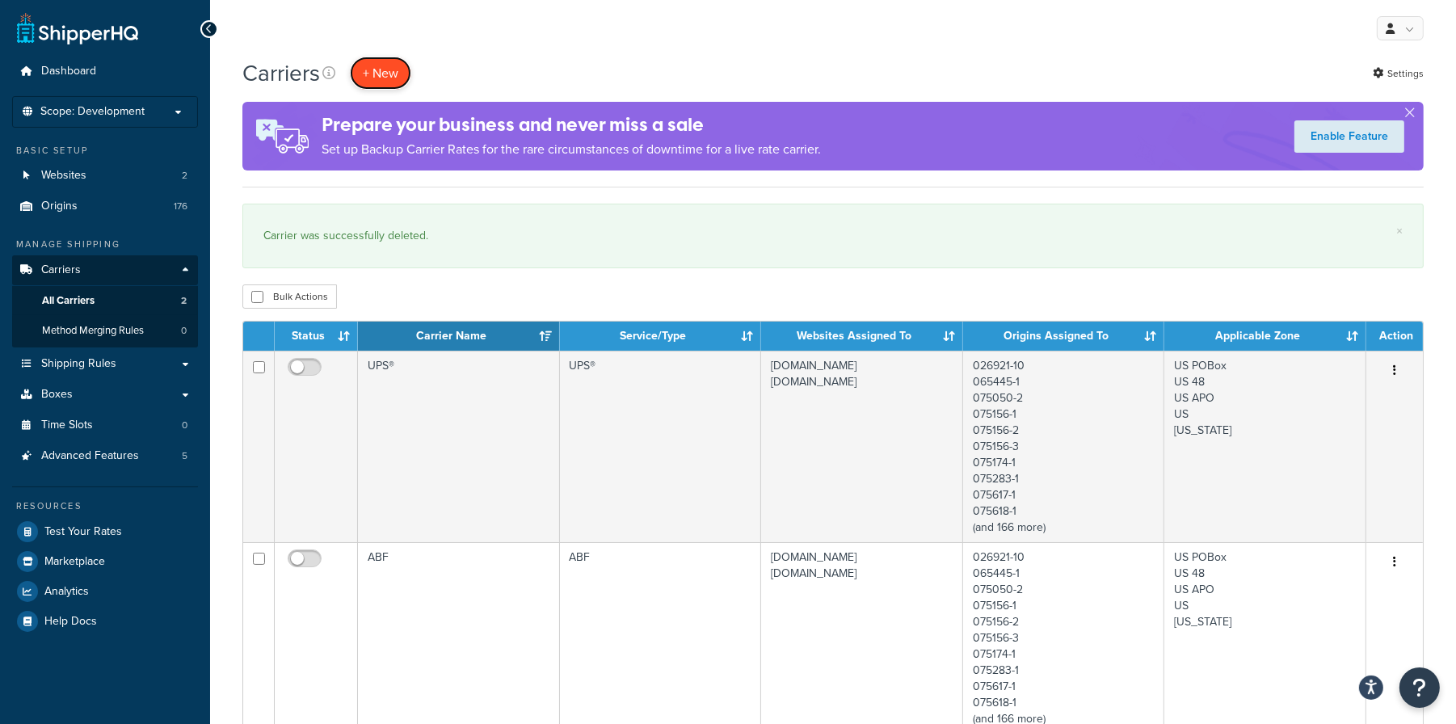
click at [394, 66] on button "+ New" at bounding box center [380, 73] width 61 height 33
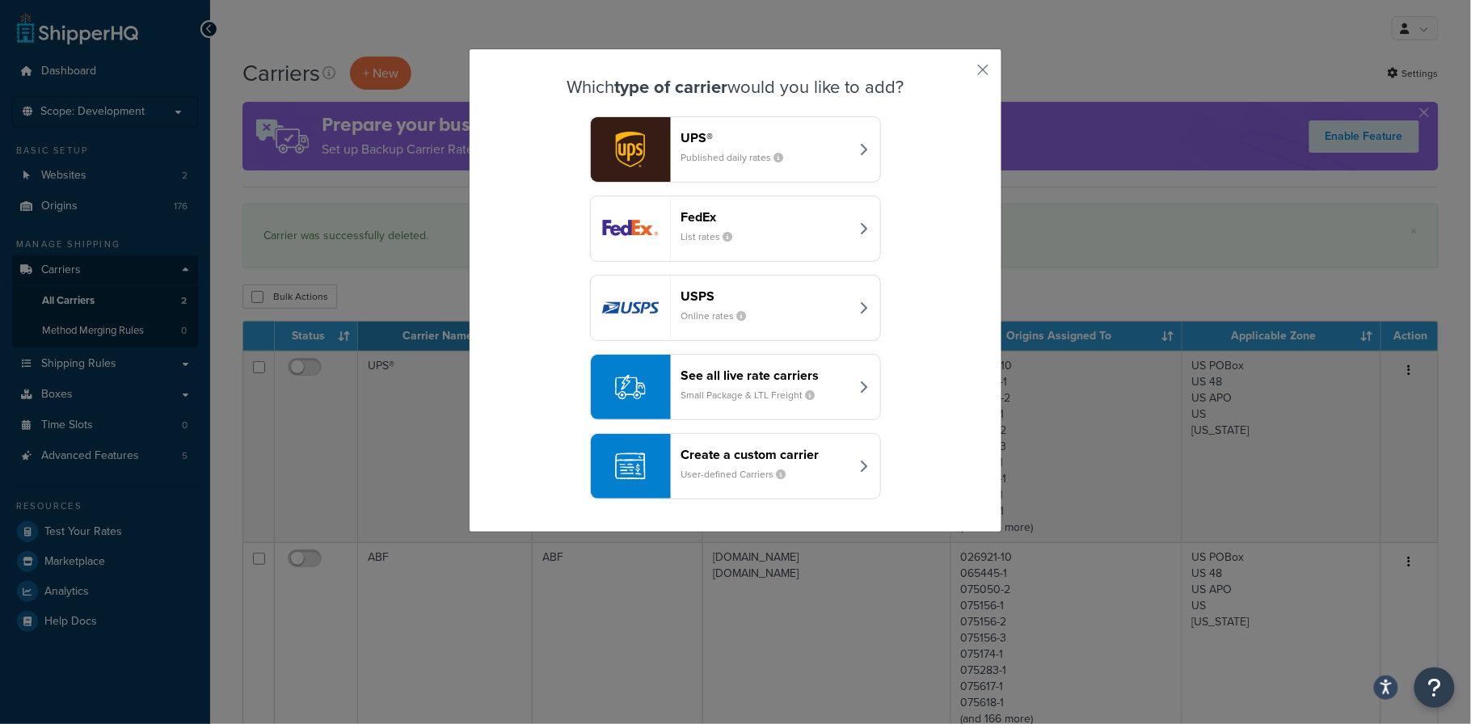
click at [756, 461] on header "Create a custom carrier" at bounding box center [764, 454] width 169 height 15
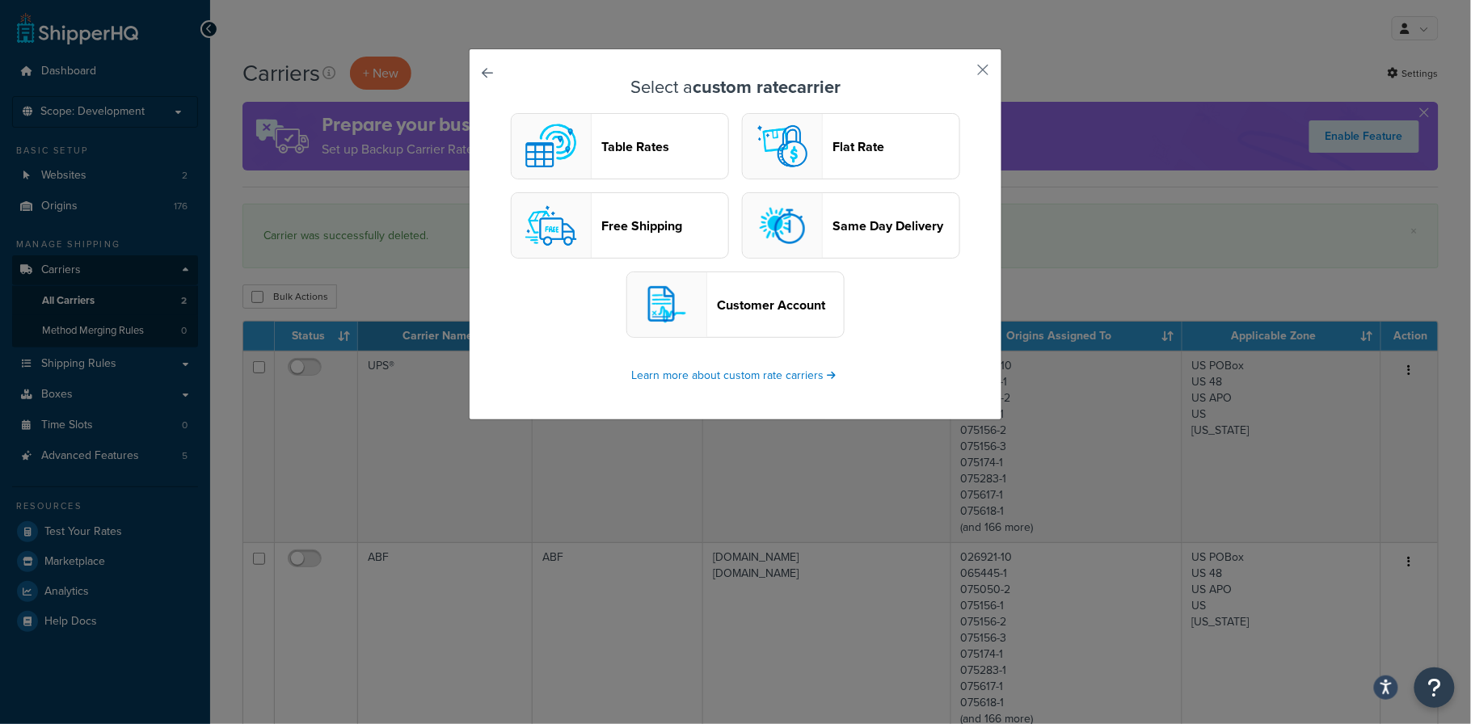
click at [640, 158] on button "Table Rates" at bounding box center [620, 146] width 218 height 66
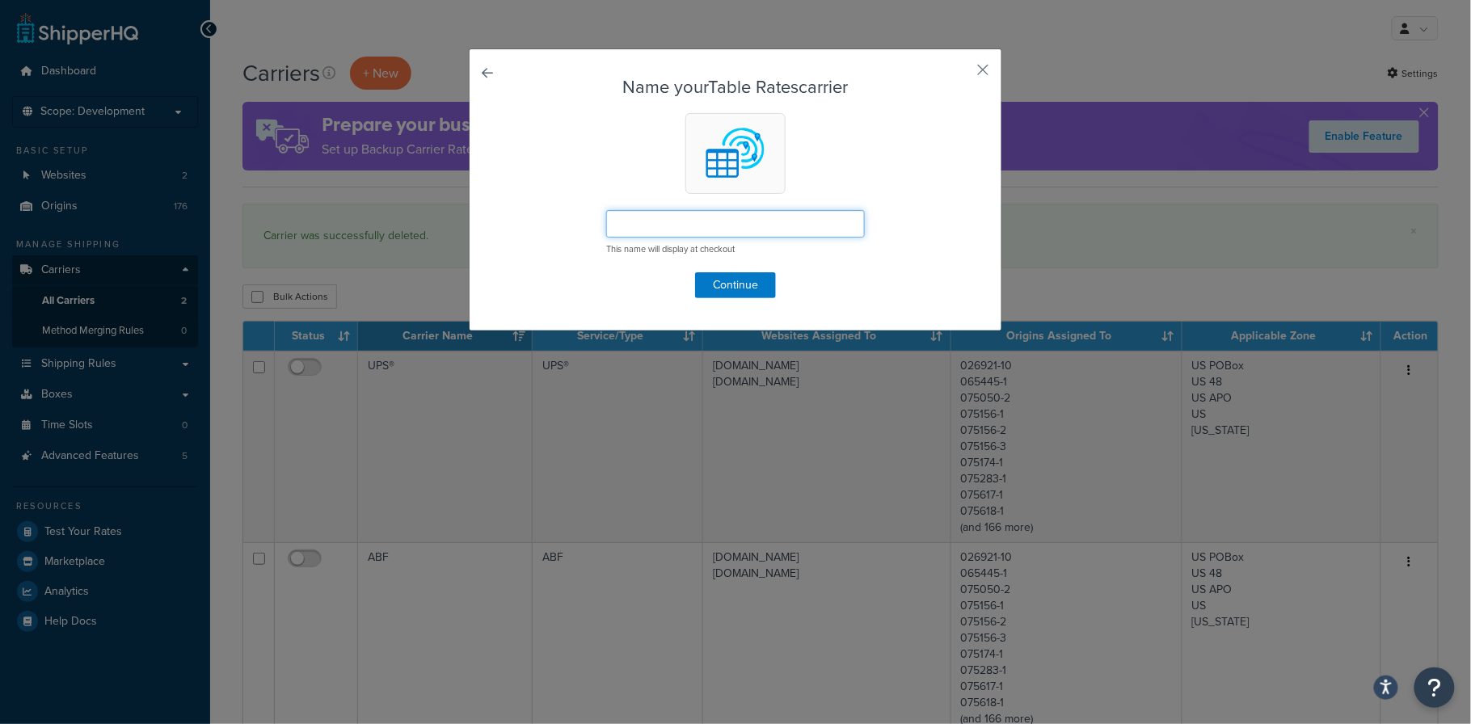
click at [676, 226] on input "text" at bounding box center [735, 223] width 259 height 27
type input "Canpar"
click at [735, 282] on button "Continue" at bounding box center [735, 285] width 81 height 26
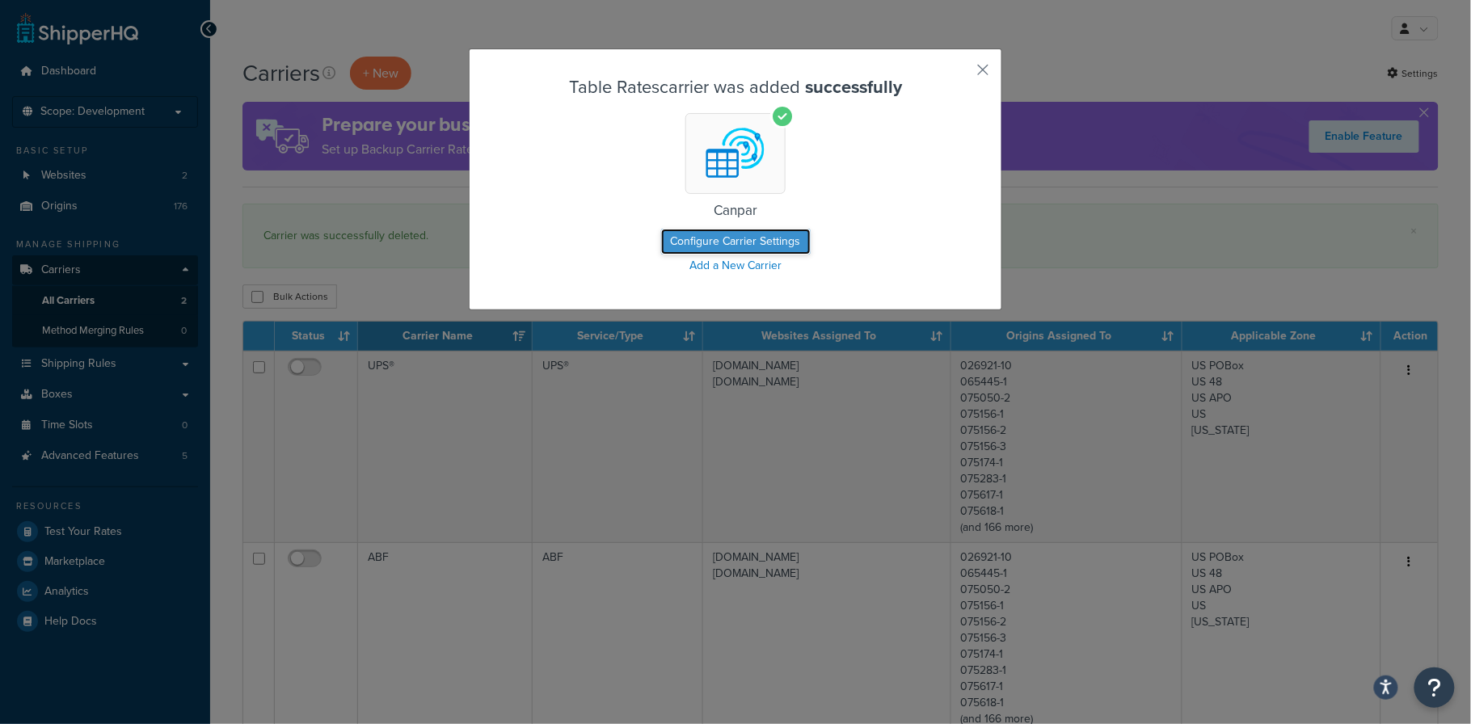
click at [746, 239] on button "Configure Carrier Settings" at bounding box center [736, 242] width 150 height 26
click at [760, 246] on button "Configure Carrier Settings" at bounding box center [736, 242] width 150 height 26
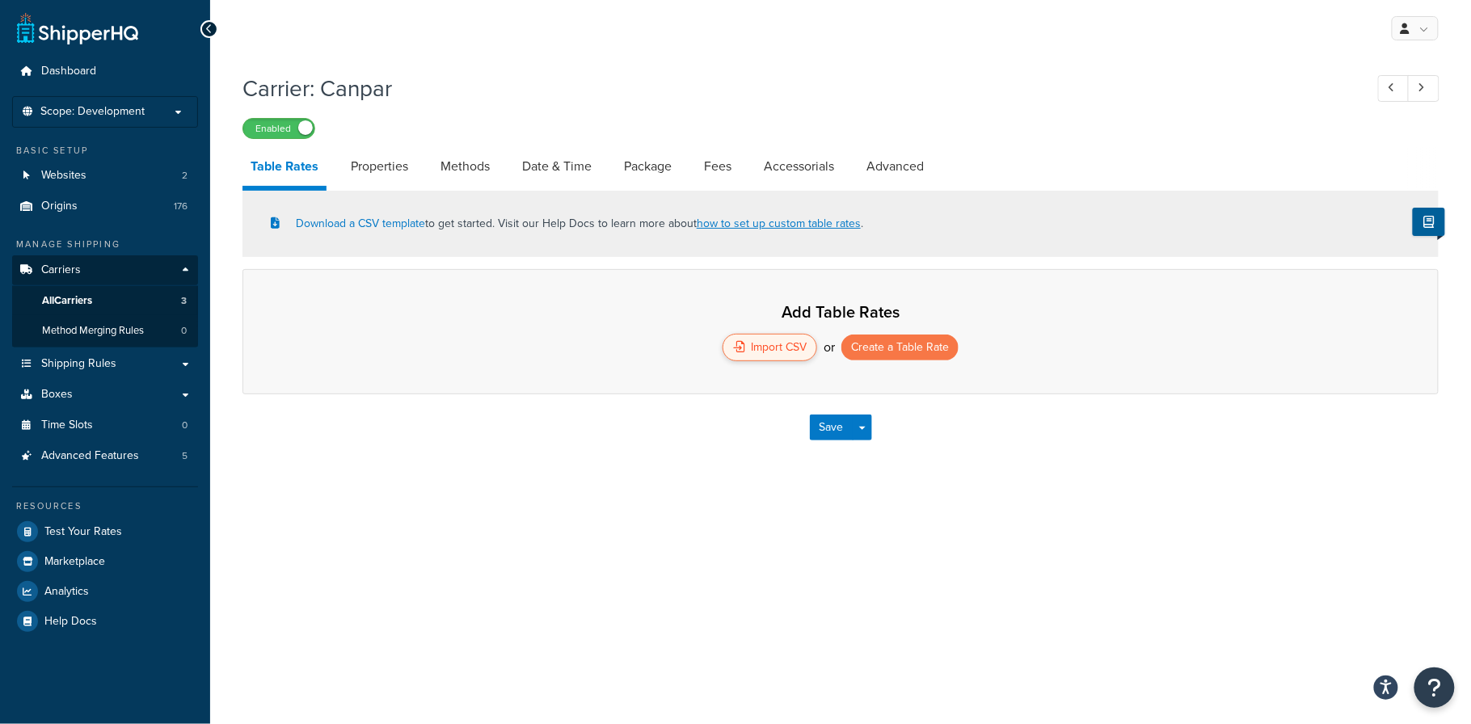
click at [765, 347] on div "Import CSV" at bounding box center [769, 347] width 95 height 27
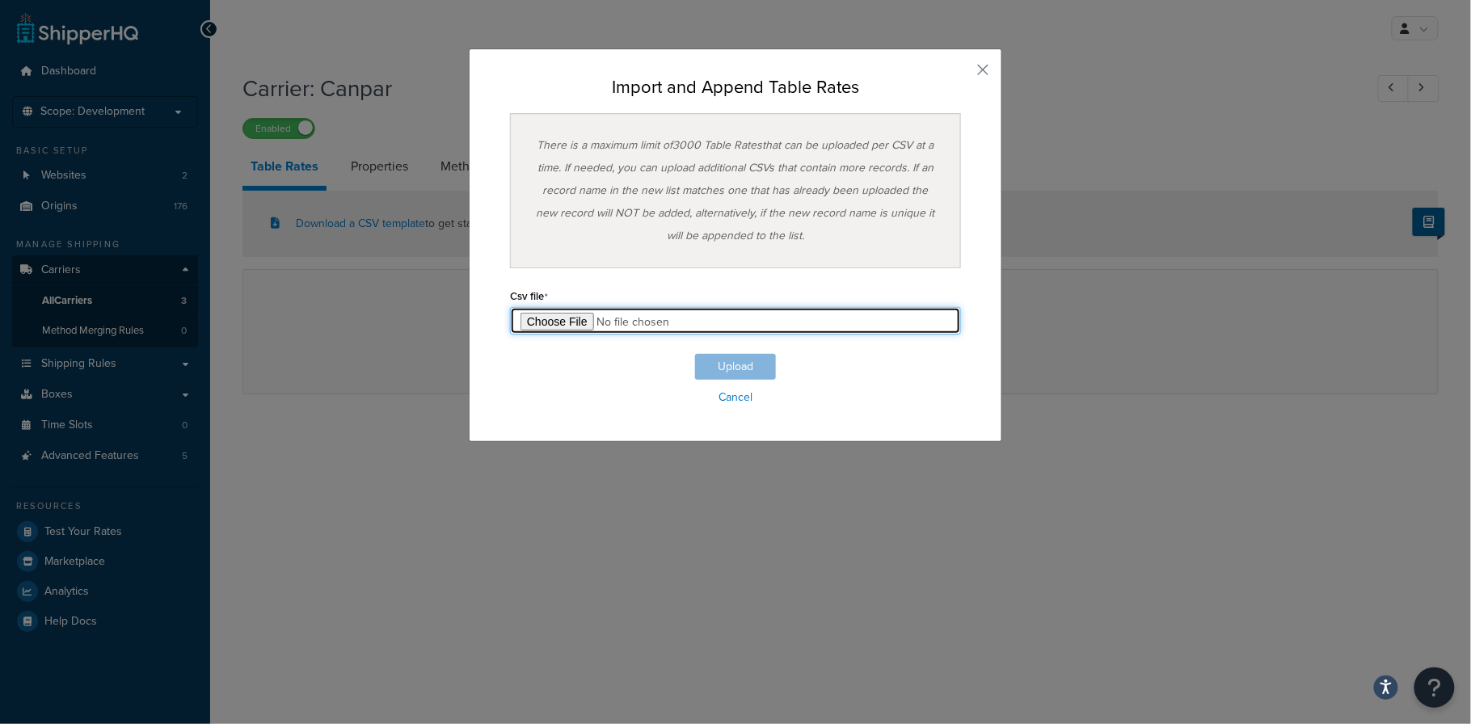
click at [557, 322] on input "file" at bounding box center [735, 320] width 451 height 27
type input "C:\fakepath\Table Rate Export-2025-08-14 (CanPar).csv"
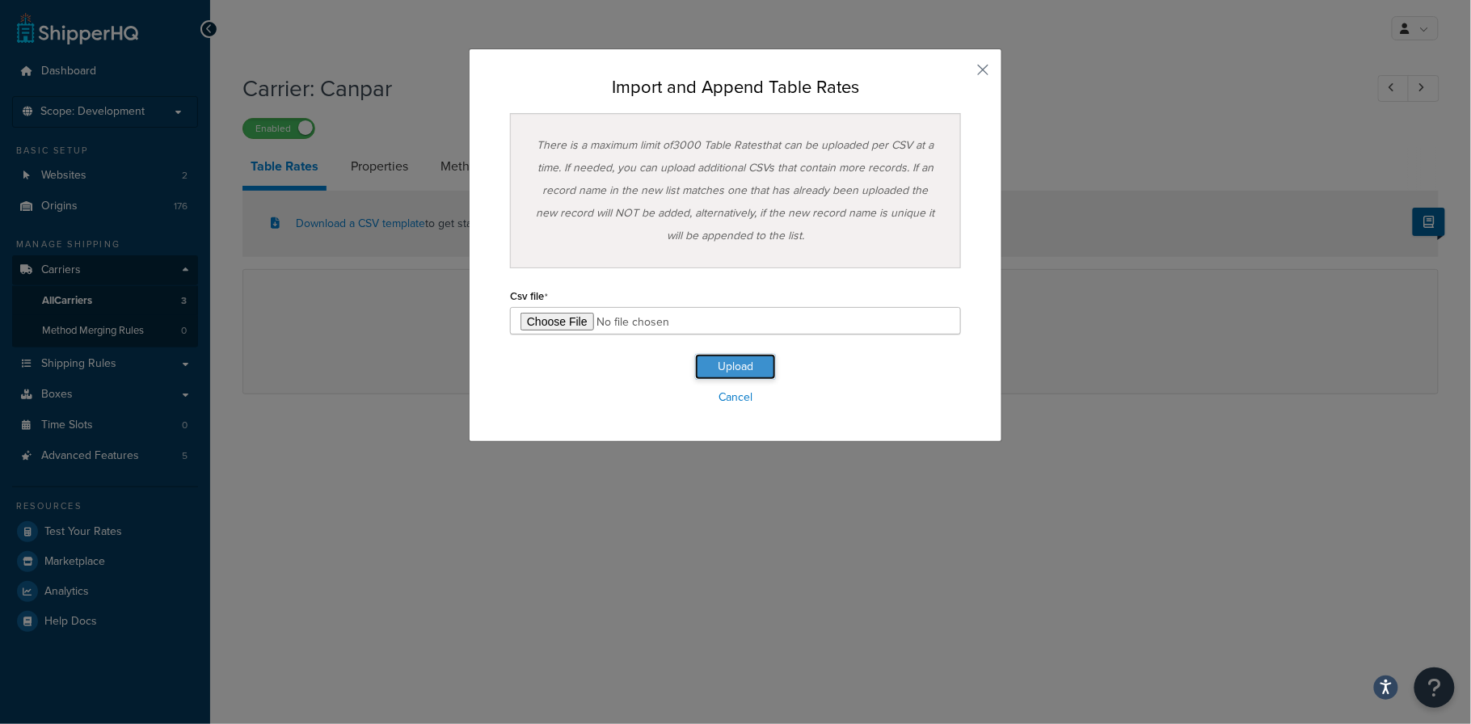
click at [732, 367] on button "Upload" at bounding box center [735, 367] width 81 height 26
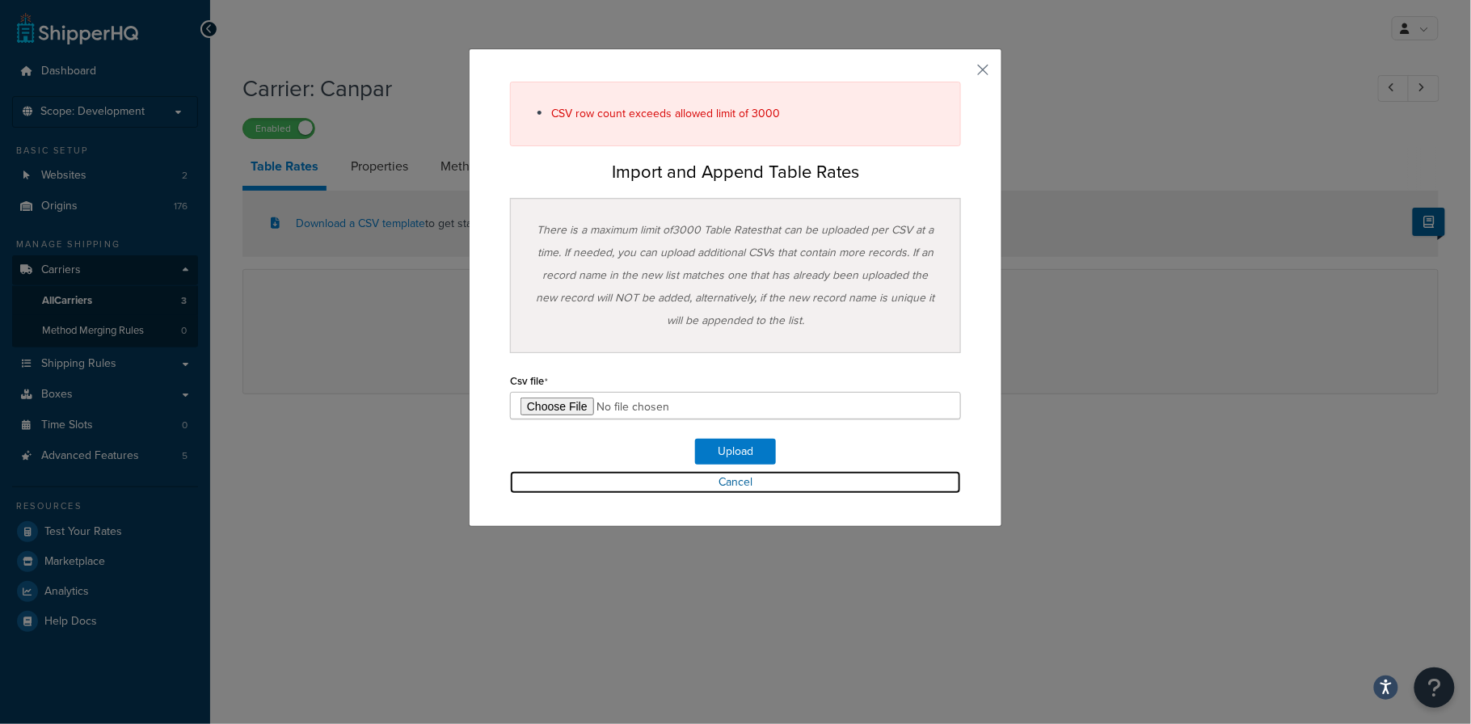
click at [734, 483] on link "Cancel" at bounding box center [735, 482] width 451 height 23
